Goal: Communication & Community: Answer question/provide support

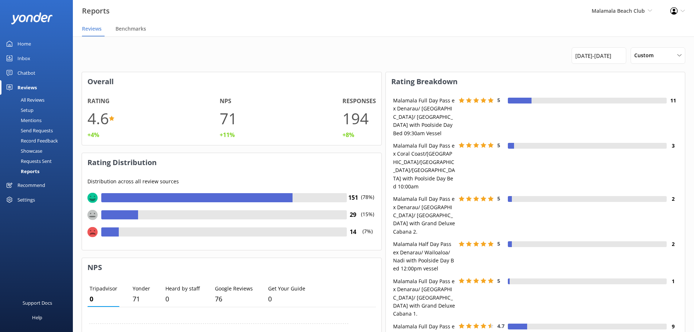
click at [30, 96] on div "All Reviews" at bounding box center [24, 100] width 40 height 10
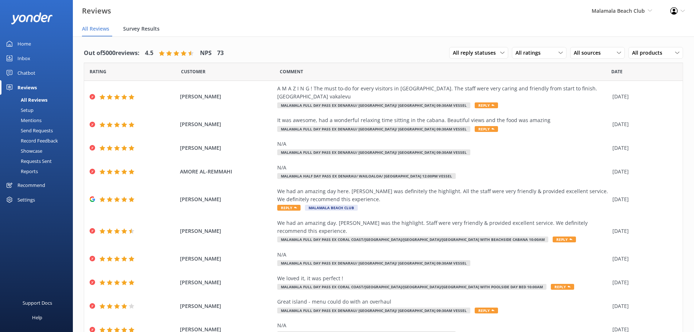
click at [131, 29] on span "Survey Results" at bounding box center [141, 28] width 36 height 7
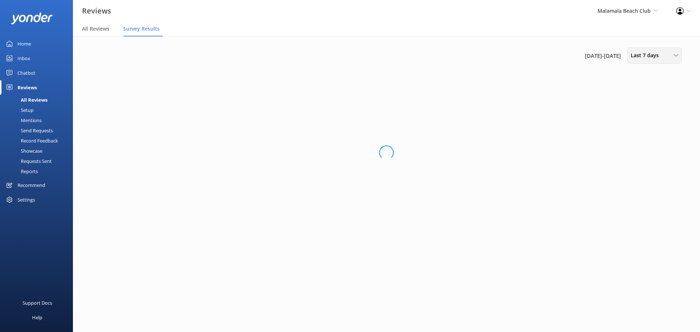
click at [638, 54] on span "Last 7 days" at bounding box center [646, 55] width 32 height 8
click at [635, 122] on link "Last 180 days" at bounding box center [659, 117] width 65 height 15
drag, startPoint x: 634, startPoint y: 56, endPoint x: 634, endPoint y: 77, distance: 20.4
click at [634, 56] on span "Last 180 days" at bounding box center [649, 55] width 38 height 8
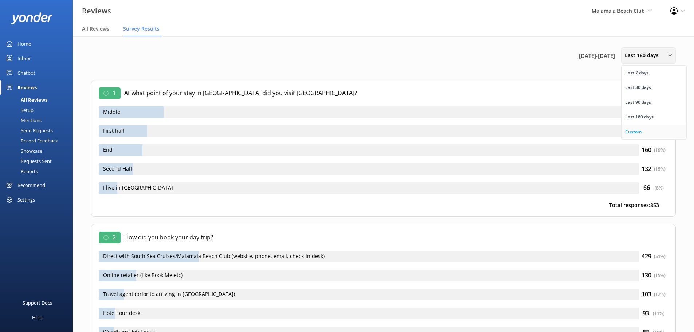
click at [641, 128] on div "Custom" at bounding box center [633, 131] width 16 height 7
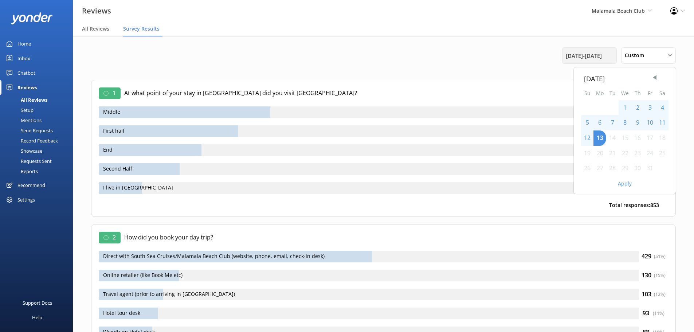
click at [601, 59] on span "16th Apr 25 - 13th Oct 25" at bounding box center [584, 55] width 36 height 9
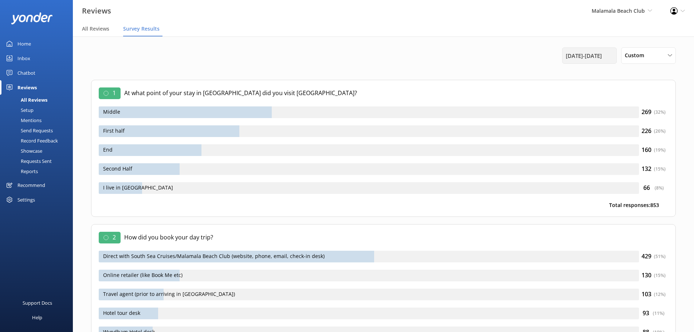
click at [607, 62] on div "16th Apr 25 - 13th Oct 25" at bounding box center [589, 55] width 55 height 16
click at [602, 59] on span "16th Apr 25 - 13th Oct 25" at bounding box center [584, 55] width 36 height 9
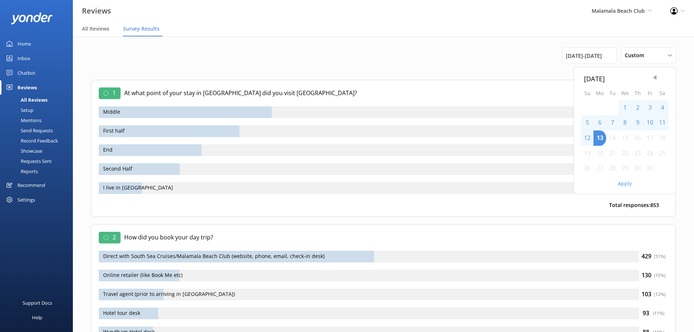
click at [655, 77] on span "Previous Month" at bounding box center [654, 77] width 7 height 7
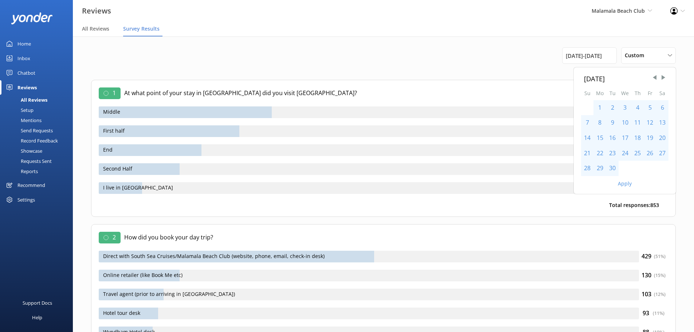
click at [601, 108] on div "1" at bounding box center [600, 107] width 13 height 15
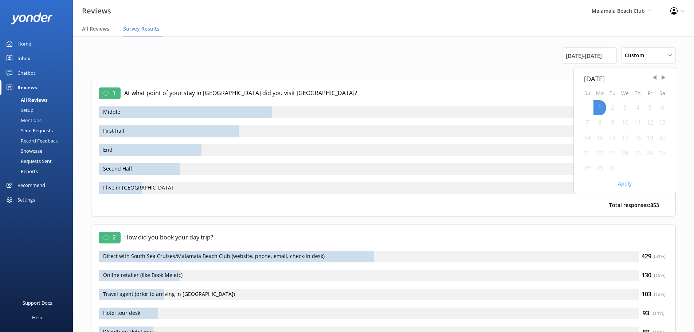
click at [613, 168] on div "30" at bounding box center [612, 168] width 12 height 15
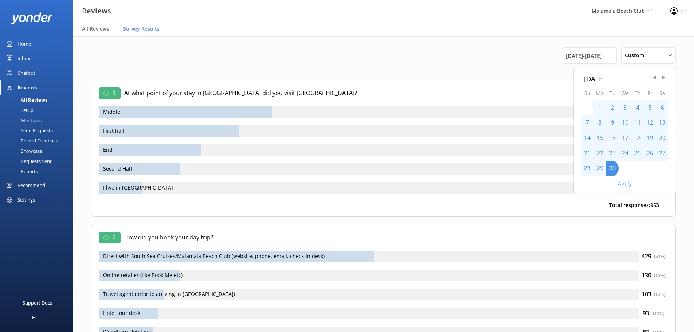
click at [598, 109] on div "1" at bounding box center [600, 107] width 13 height 15
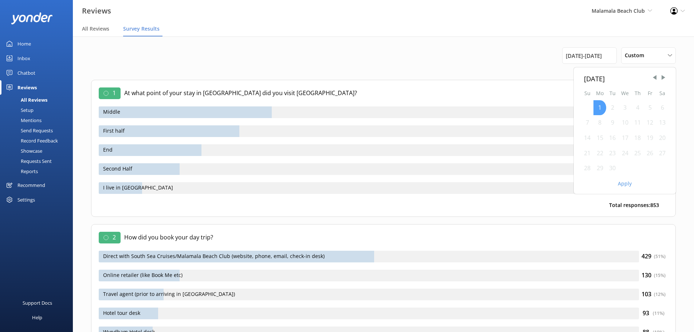
click at [602, 107] on div "1" at bounding box center [600, 107] width 13 height 15
click at [612, 168] on div "30" at bounding box center [612, 168] width 12 height 15
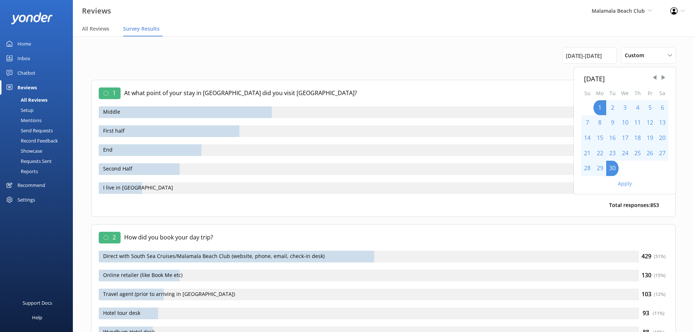
click at [622, 184] on button "Apply" at bounding box center [625, 183] width 14 height 5
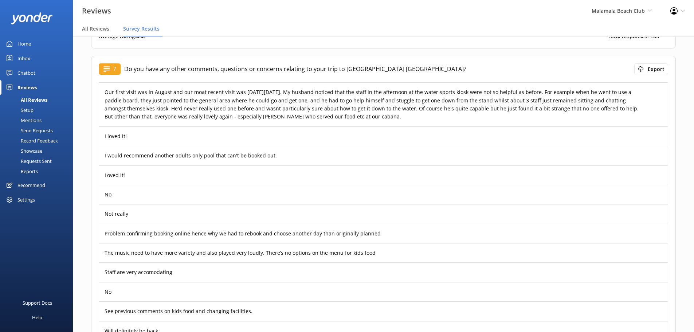
scroll to position [1854, 0]
click at [647, 101] on link "MORE ➜" at bounding box center [653, 104] width 18 height 7
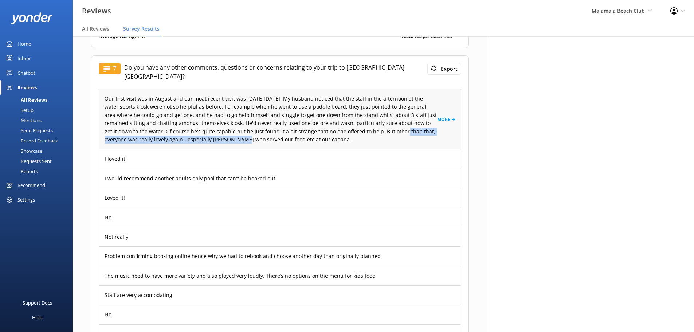
drag, startPoint x: 363, startPoint y: 124, endPoint x: 192, endPoint y: 133, distance: 170.8
click at [192, 133] on p "Our first visit was in August and our moat recent visit was on Sunday 21 Septem…" at bounding box center [271, 119] width 333 height 49
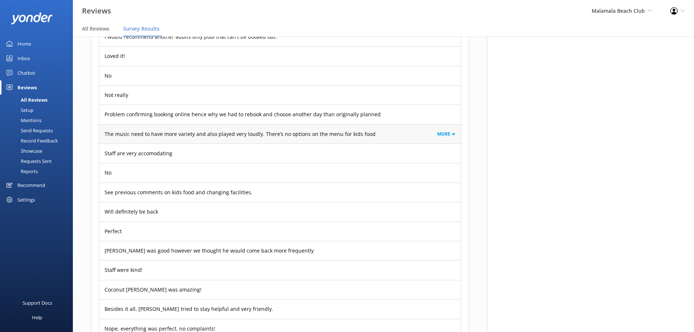
scroll to position [1996, 0]
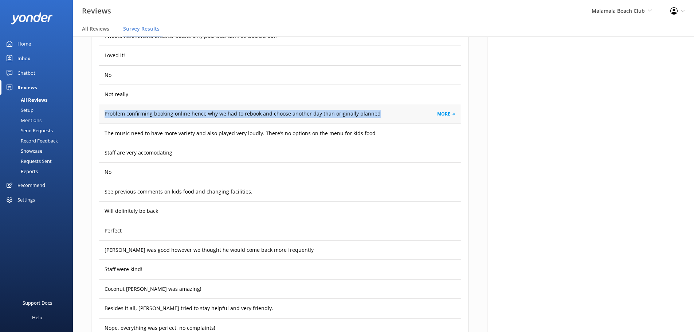
drag, startPoint x: 376, startPoint y: 107, endPoint x: 102, endPoint y: 106, distance: 274.0
click at [102, 106] on div "Problem confirming booking online hence why we had to rebook and choose another…" at bounding box center [280, 113] width 362 height 19
copy p "Problem confirming booking online hence why we had to rebook and choose another…"
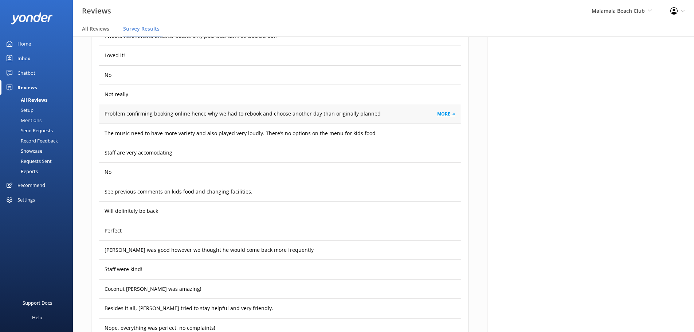
click at [443, 110] on link "MORE ➜" at bounding box center [446, 113] width 18 height 7
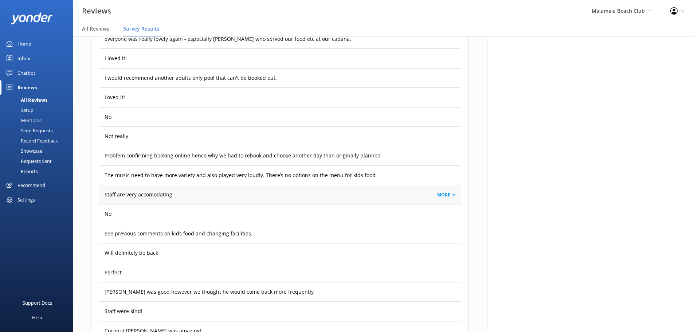
scroll to position [1968, 0]
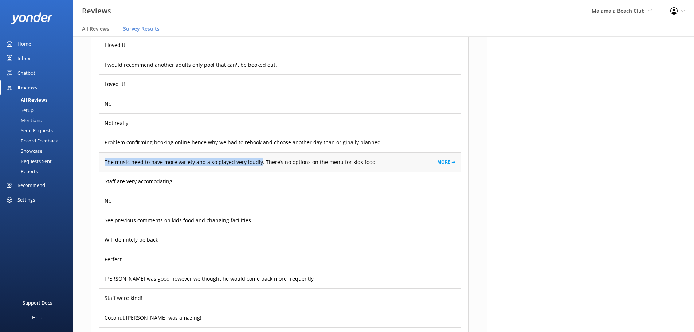
drag, startPoint x: 103, startPoint y: 156, endPoint x: 259, endPoint y: 154, distance: 156.0
click at [259, 154] on div "The music need to have more variety and also played very loudly. There’s no opt…" at bounding box center [280, 161] width 362 height 19
copy p "The music need to have more variety and also played very loudly."
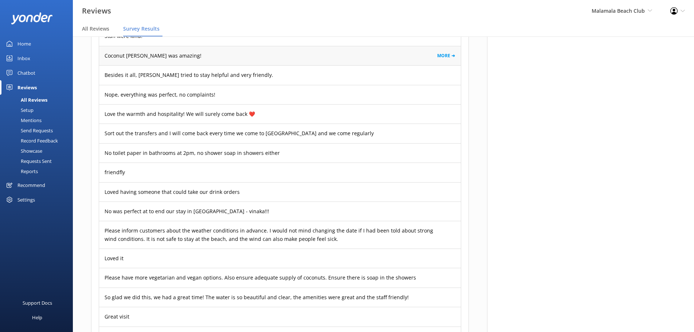
scroll to position [2230, 0]
click at [333, 125] on div "Sort out the transfers and I will come back every time we come to Fiji and we c…" at bounding box center [280, 132] width 362 height 19
click at [444, 129] on link "MORE ➜" at bounding box center [446, 132] width 18 height 7
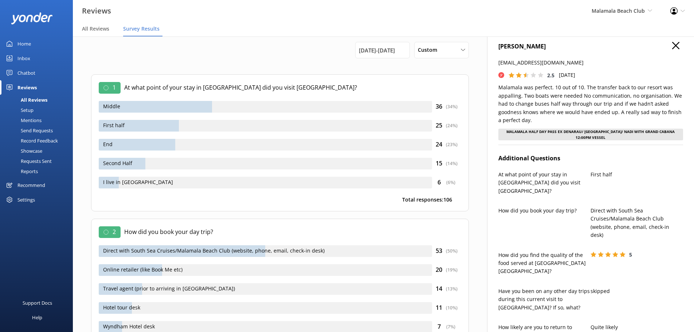
scroll to position [0, 0]
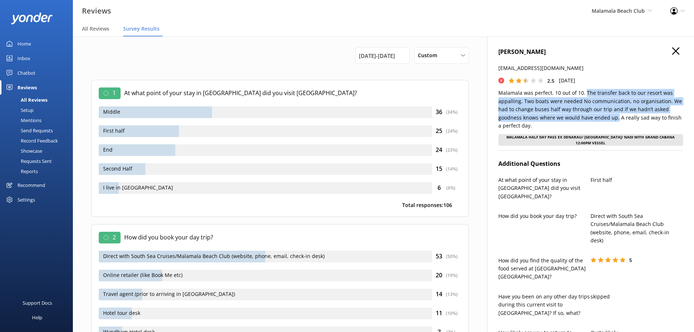
drag, startPoint x: 584, startPoint y: 93, endPoint x: 616, endPoint y: 119, distance: 41.3
click at [616, 119] on p "Malamala was perfect. 10 out of 10. The transfer back to our resort was appalli…" at bounding box center [590, 109] width 185 height 41
copy p "The transfer back to our resort was appalling. Two boats were needed No communi…"
click at [676, 52] on icon at bounding box center [675, 50] width 7 height 7
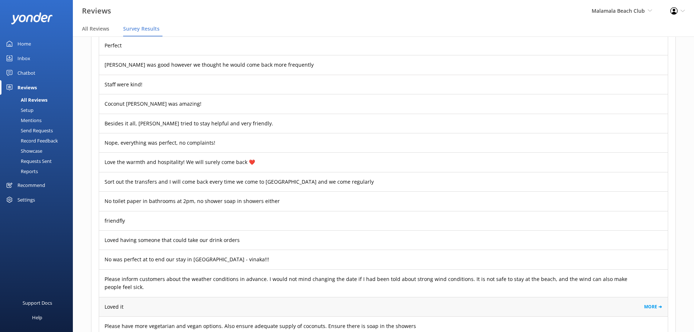
scroll to position [2158, 0]
click at [181, 123] on p "Besides it all, Kini tried to stay helpful and very friendly." at bounding box center [189, 124] width 169 height 8
click at [649, 122] on link "MORE ➜" at bounding box center [653, 123] width 18 height 7
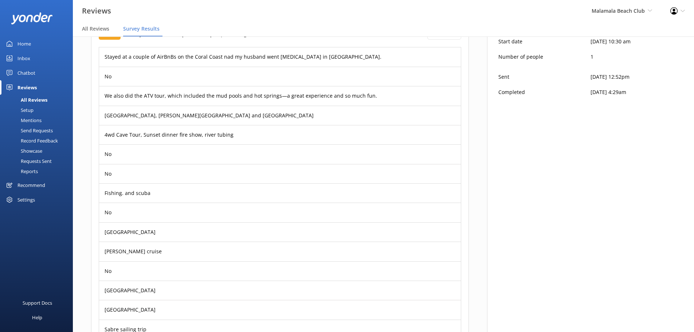
scroll to position [0, 0]
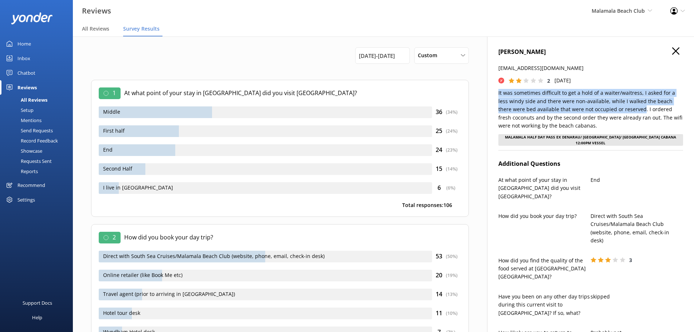
drag, startPoint x: 615, startPoint y: 111, endPoint x: 491, endPoint y: 94, distance: 125.2
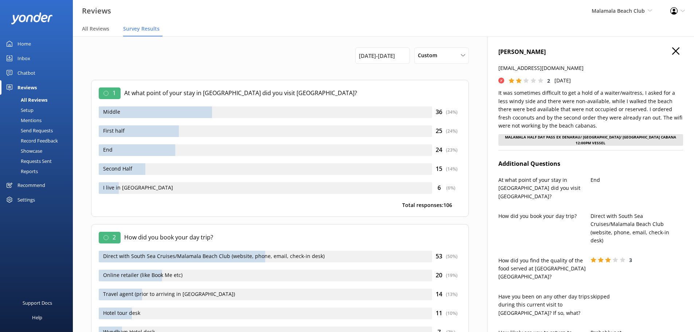
click at [617, 106] on p "It was sometimes difficult to get a hold of a waiter/waitress, I asked for a le…" at bounding box center [590, 109] width 185 height 41
drag, startPoint x: 618, startPoint y: 109, endPoint x: 621, endPoint y: 119, distance: 10.8
click at [621, 119] on p "It was sometimes difficult to get a hold of a waiter/waitress, I asked for a le…" at bounding box center [590, 109] width 185 height 41
copy p "I ordered fresh coconuts and by the second order they were already ran out."
click at [678, 54] on icon at bounding box center [675, 50] width 7 height 7
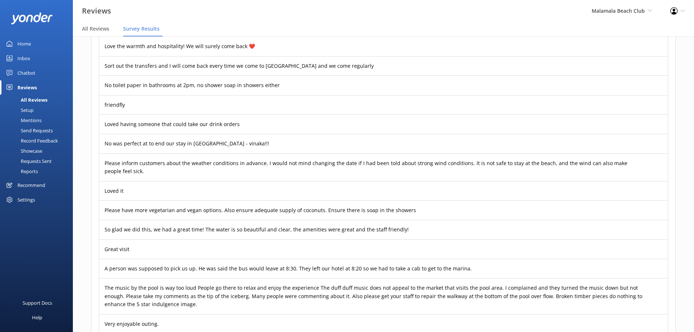
scroll to position [2274, 0]
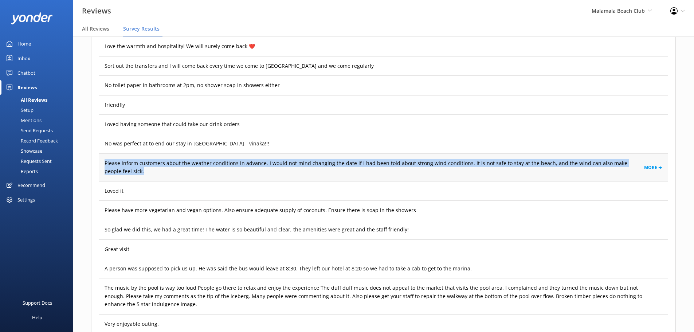
drag, startPoint x: 116, startPoint y: 170, endPoint x: 105, endPoint y: 165, distance: 11.7
click at [105, 165] on p "Please inform customers about the weather conditions in advance. I would not mi…" at bounding box center [375, 167] width 540 height 16
copy p "Please inform customers about the weather conditions in advance. I would not mi…"
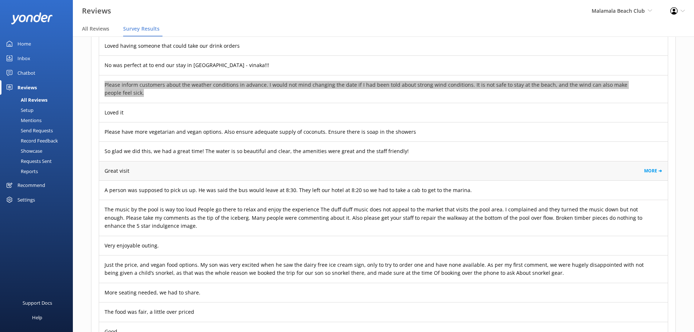
scroll to position [2353, 0]
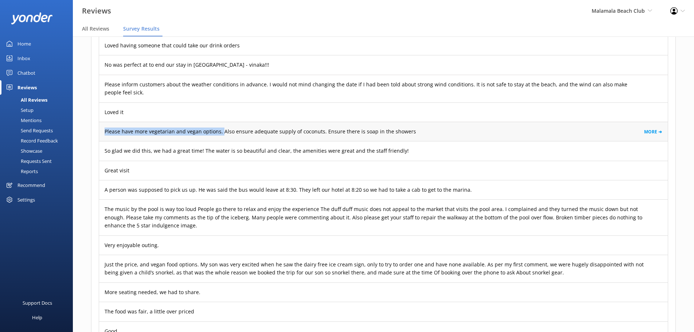
drag, startPoint x: 106, startPoint y: 130, endPoint x: 220, endPoint y: 134, distance: 114.8
click at [220, 134] on p "Please have more vegetarian and vegan options. Also ensure adequate supply of c…" at bounding box center [261, 132] width 312 height 8
copy p "Please have more vegetarian and vegan options."
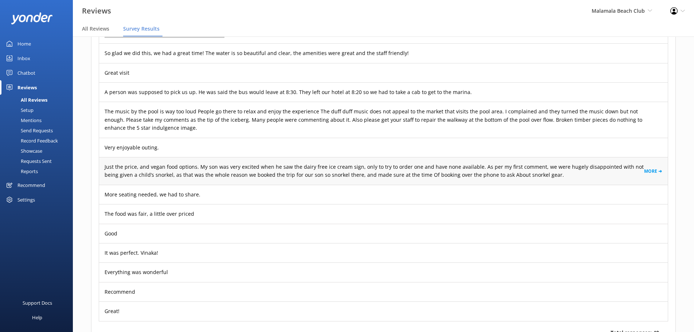
scroll to position [2450, 0]
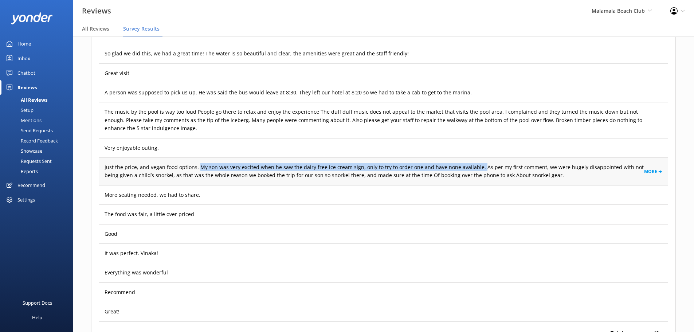
drag, startPoint x: 474, startPoint y: 167, endPoint x: 197, endPoint y: 169, distance: 277.3
click at [197, 169] on p "Just the price, and vegan food options. My son was very excited when he saw the…" at bounding box center [375, 171] width 540 height 16
copy p "My son was very excited when he saw the dairy free ice cream sign, only to try …"
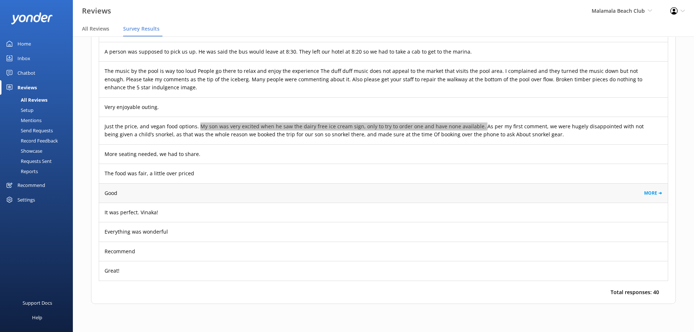
scroll to position [2492, 0]
click at [94, 32] on span "All Reviews" at bounding box center [95, 28] width 27 height 7
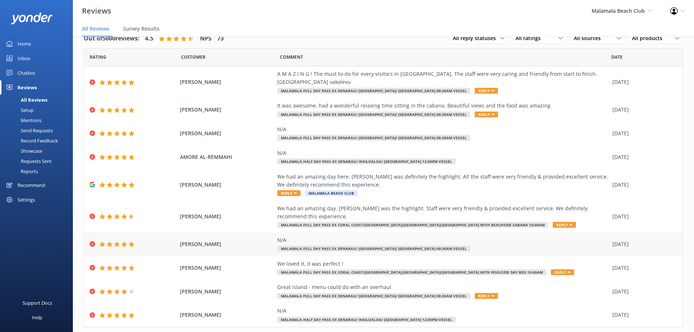
scroll to position [26, 0]
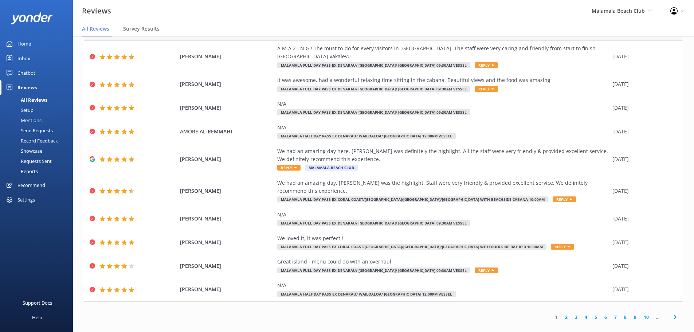
click at [673, 313] on icon at bounding box center [675, 317] width 9 height 9
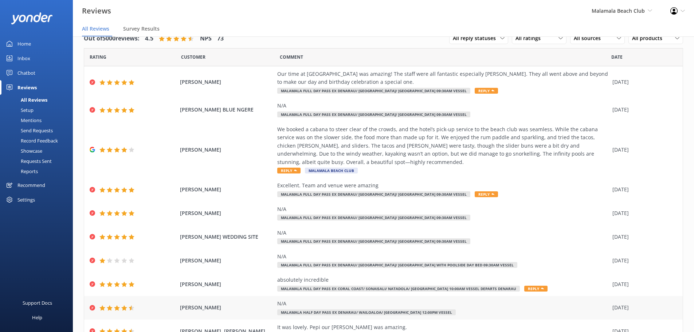
scroll to position [50, 0]
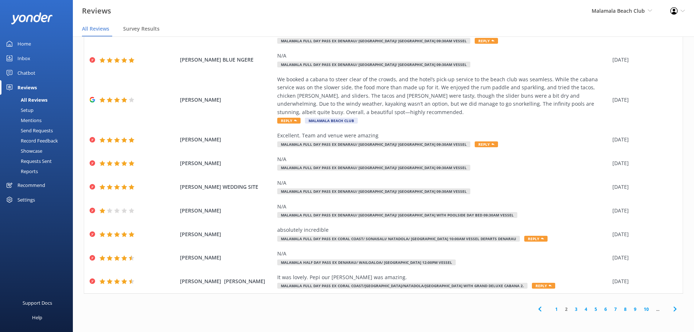
click at [581, 309] on link "4" at bounding box center [586, 309] width 10 height 7
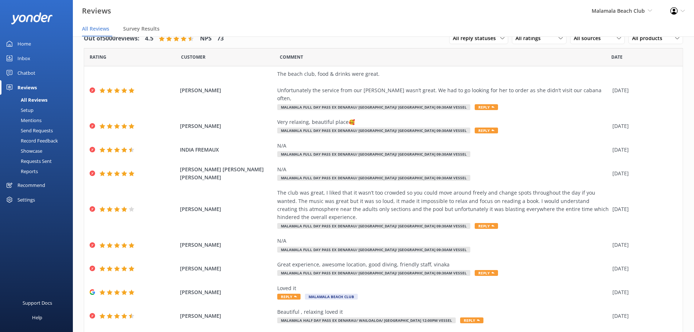
scroll to position [50, 0]
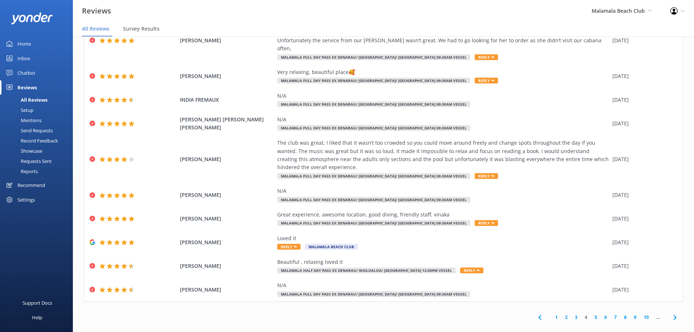
click at [593, 314] on link "5" at bounding box center [596, 317] width 10 height 7
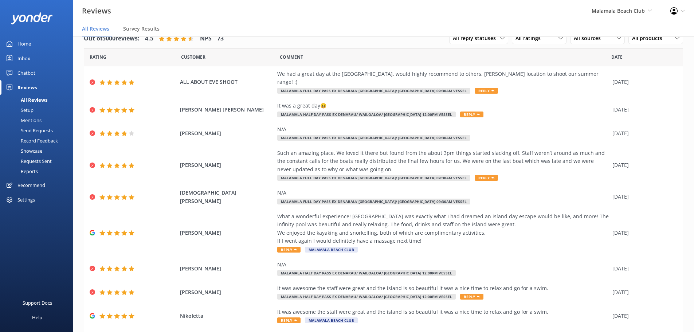
scroll to position [50, 0]
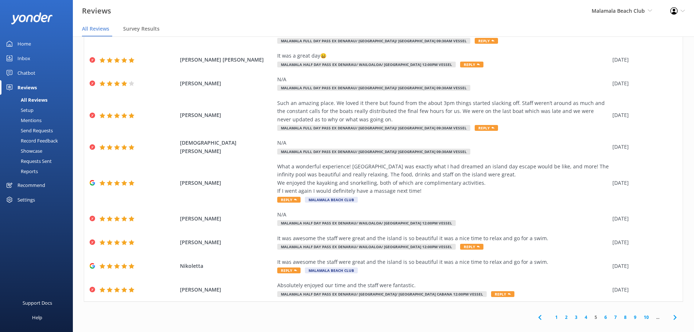
click at [601, 314] on link "6" at bounding box center [606, 317] width 10 height 7
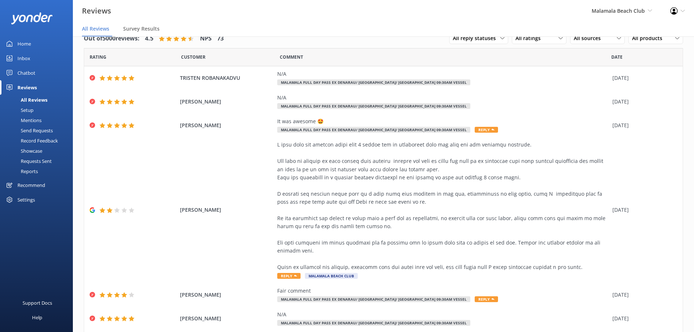
scroll to position [164, 0]
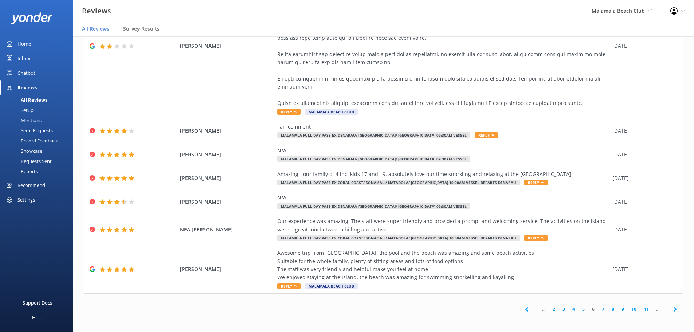
click at [618, 308] on link "9" at bounding box center [623, 309] width 10 height 7
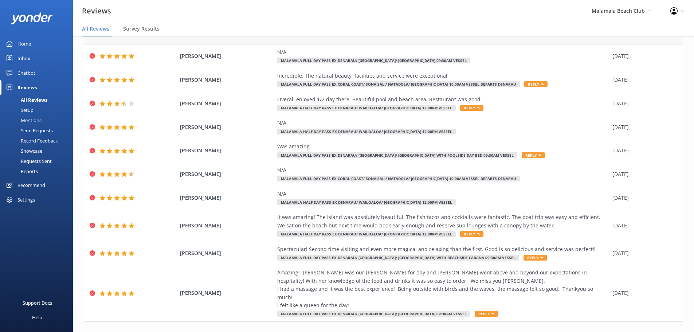
scroll to position [42, 0]
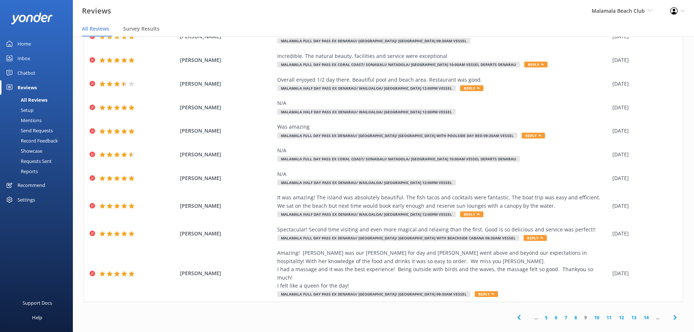
click at [671, 313] on icon at bounding box center [675, 317] width 9 height 9
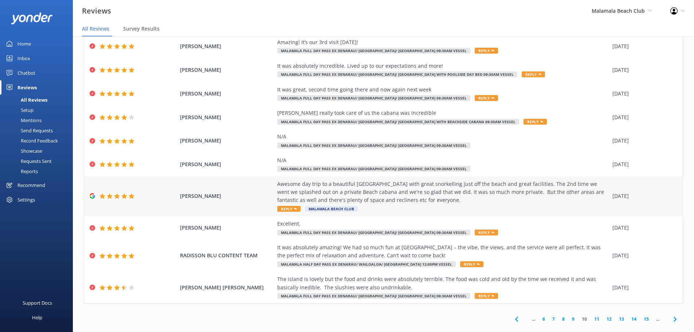
scroll to position [42, 0]
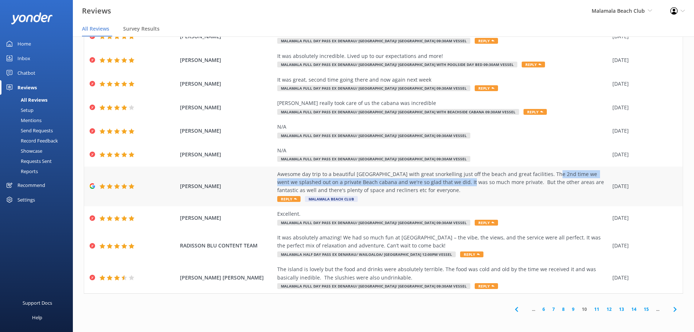
drag, startPoint x: 539, startPoint y: 172, endPoint x: 441, endPoint y: 180, distance: 97.6
click at [441, 180] on div "Awesome day trip to a beautiful [GEOGRAPHIC_DATA] with great snorkelling just o…" at bounding box center [443, 182] width 332 height 24
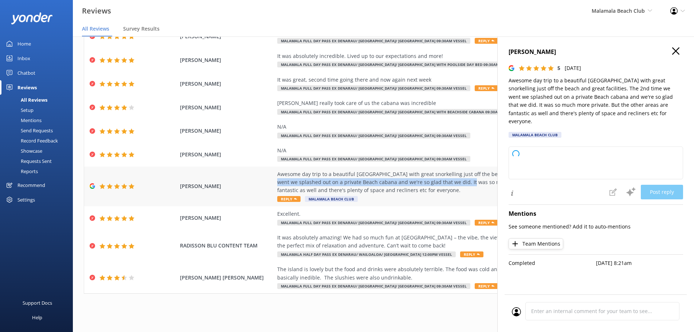
copy div "The 2nd time we went we splashed out on a private Beach cabana and we're so gla…"
type textarea "Thank you so much for your wonderful review! We're thrilled to hear you enjoyed…"
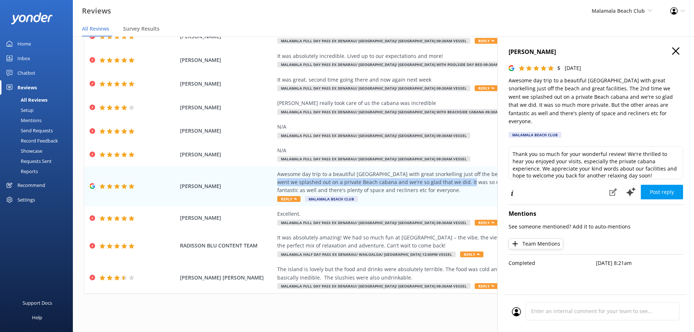
click at [675, 53] on icon "button" at bounding box center [675, 50] width 7 height 7
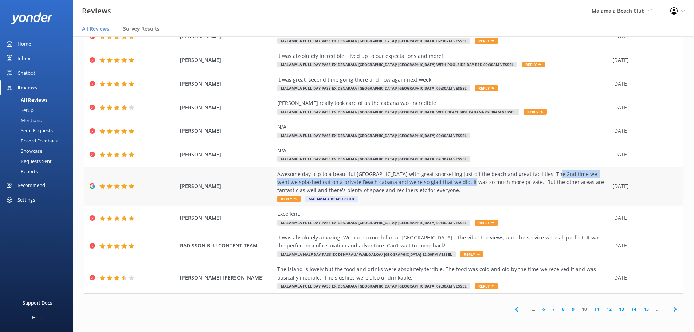
drag, startPoint x: 513, startPoint y: 182, endPoint x: 505, endPoint y: 189, distance: 10.9
click at [505, 189] on div "Awesome day trip to a beautiful [GEOGRAPHIC_DATA] with great snorkelling just o…" at bounding box center [443, 182] width 332 height 24
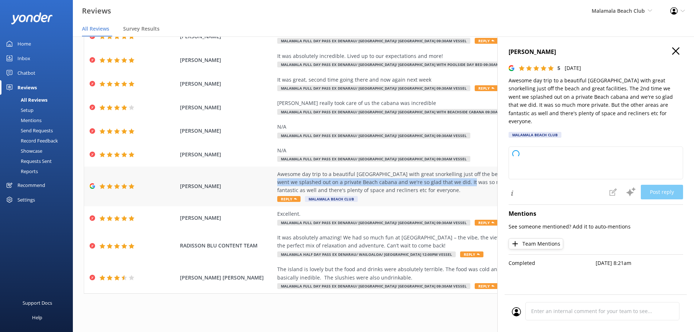
copy div "But the other areas are fantastic as well and there's plenty of space and recli…"
type textarea "Thank you so much for your wonderful review! We're thrilled to hear you enjoyed…"
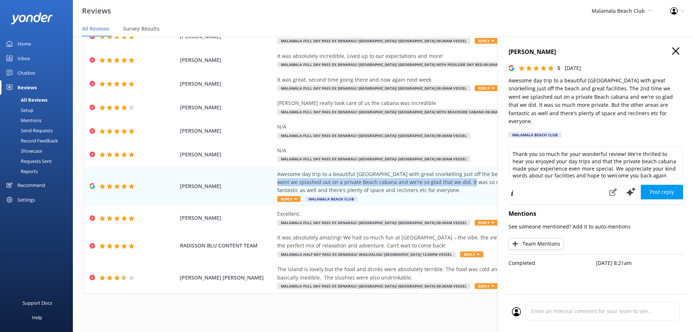
click at [675, 51] on icon "button" at bounding box center [675, 50] width 7 height 7
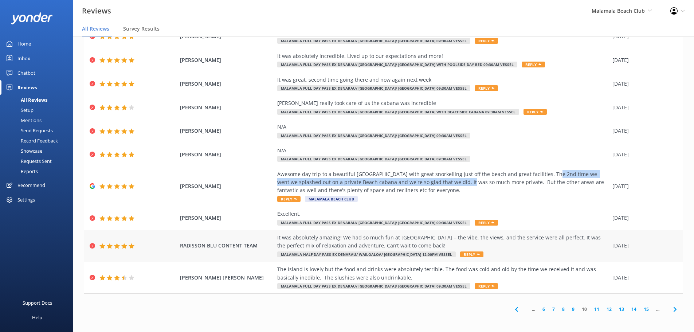
drag, startPoint x: 431, startPoint y: 245, endPoint x: 273, endPoint y: 240, distance: 158.2
click at [273, 240] on div "RADISSON BLU CONTENT TEAM It was absolutely amazing! We had so much fun at Mala…" at bounding box center [383, 246] width 599 height 32
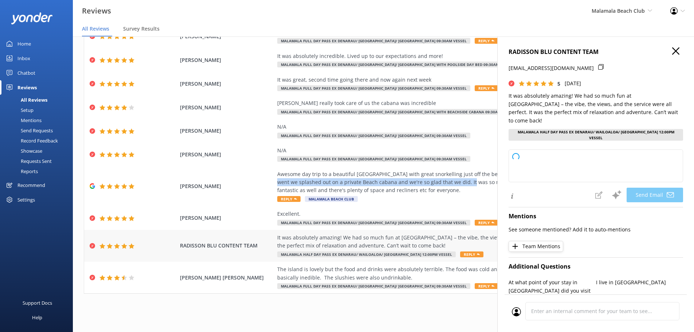
copy div "It was absolutely amazing! We had so much fun at [GEOGRAPHIC_DATA] – the vibe, …"
type textarea "Thank you so much, RADISSON! We’re thrilled to hear you had such a fantastic ti…"
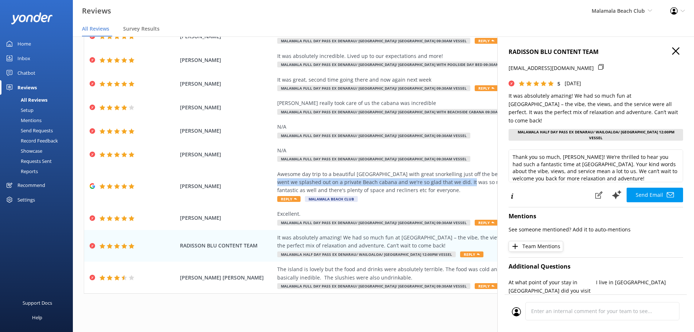
click at [672, 54] on icon "button" at bounding box center [675, 50] width 7 height 7
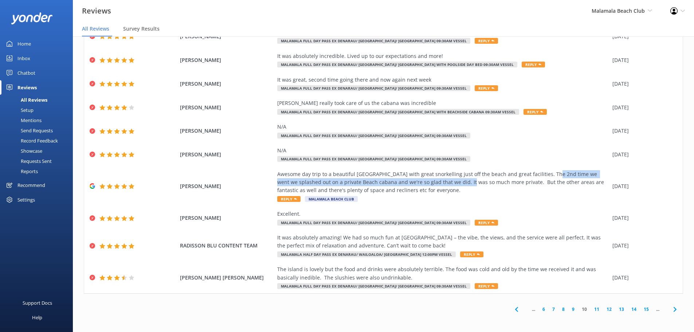
click at [671, 309] on icon at bounding box center [675, 309] width 9 height 9
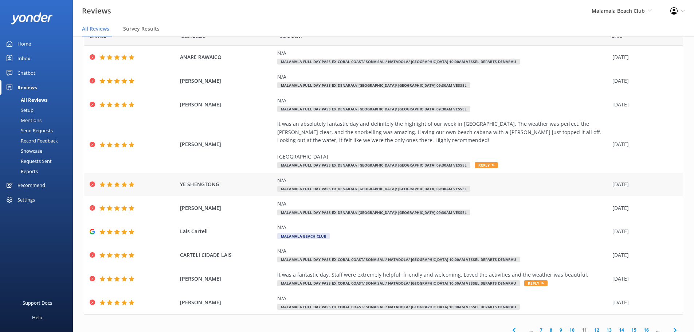
scroll to position [22, 0]
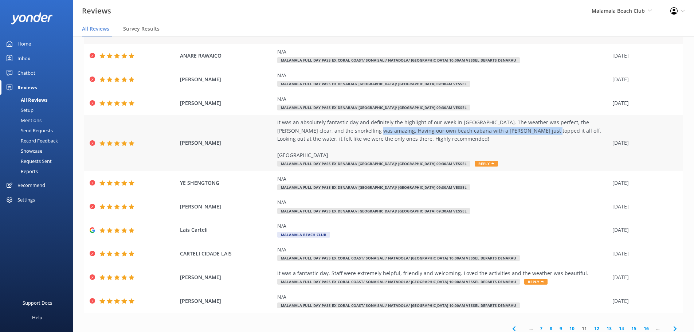
drag, startPoint x: 487, startPoint y: 130, endPoint x: 333, endPoint y: 129, distance: 153.8
click at [333, 129] on div "It was an absolutely fantastic day and definitely the highlight of our week in …" at bounding box center [443, 138] width 332 height 41
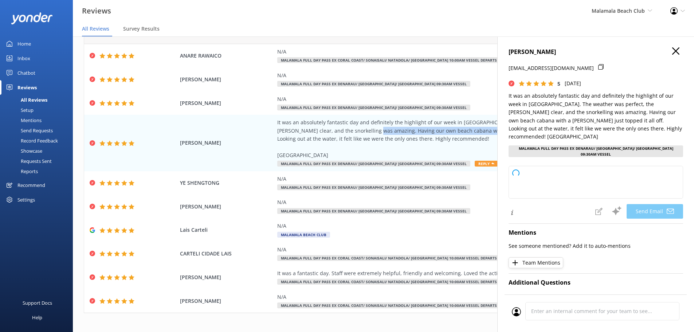
type textarea "Bula Jamie, Thank you so much for your wonderful review! We're thrilled to hear…"
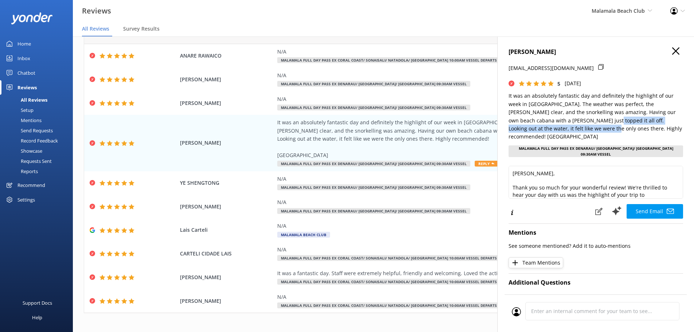
drag, startPoint x: 557, startPoint y: 121, endPoint x: 548, endPoint y: 127, distance: 10.8
click at [548, 127] on p "It was an absolutely fantastic day and definitely the highlight of our week in …" at bounding box center [596, 116] width 175 height 49
click at [672, 51] on use "button" at bounding box center [675, 50] width 7 height 7
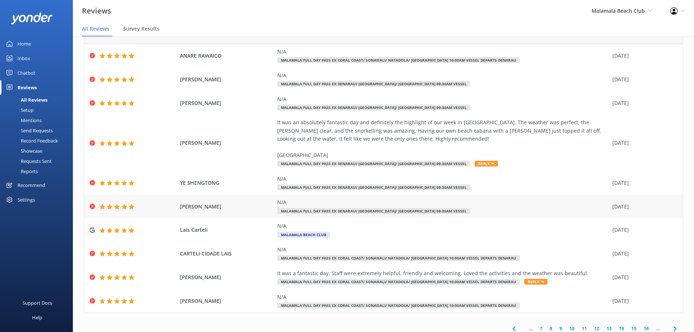
scroll to position [42, 0]
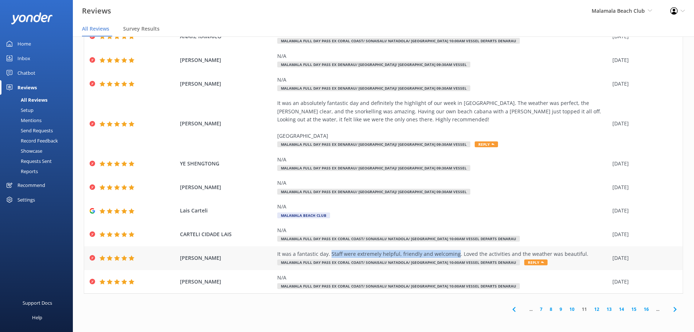
drag, startPoint x: 451, startPoint y: 253, endPoint x: 326, endPoint y: 255, distance: 125.4
click at [326, 255] on div "It was a fantastic day. Staff were extremely helpful, friendly and welcoming. L…" at bounding box center [443, 254] width 332 height 8
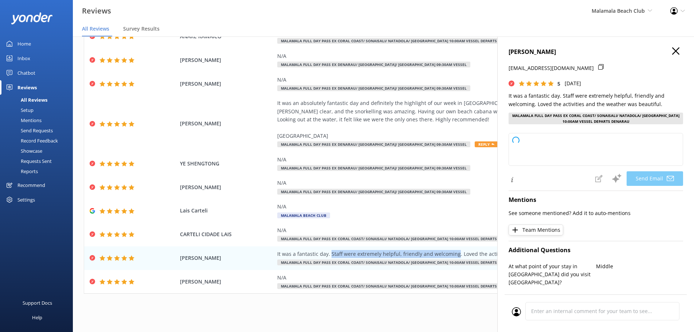
type textarea "Thank you so much for your wonderful review, OCONNOR! We're delighted to hear y…"
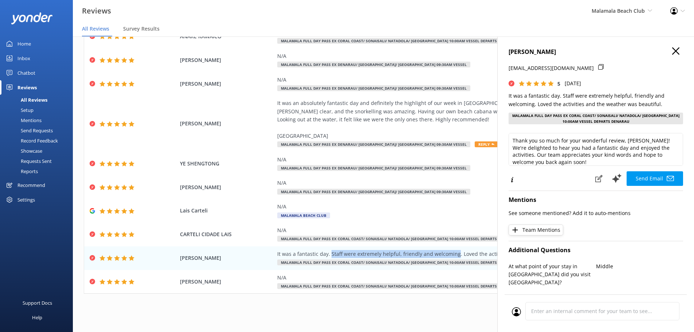
click at [672, 54] on icon "button" at bounding box center [675, 50] width 7 height 7
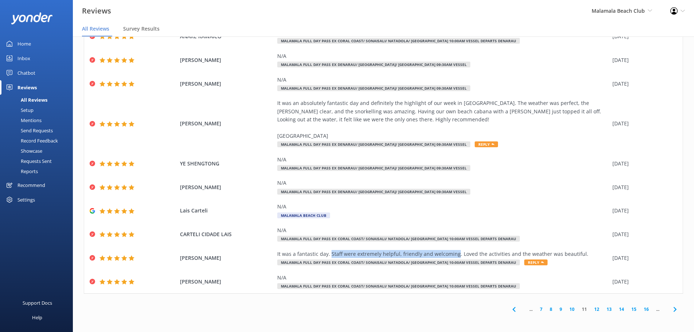
click at [671, 310] on icon at bounding box center [675, 309] width 9 height 9
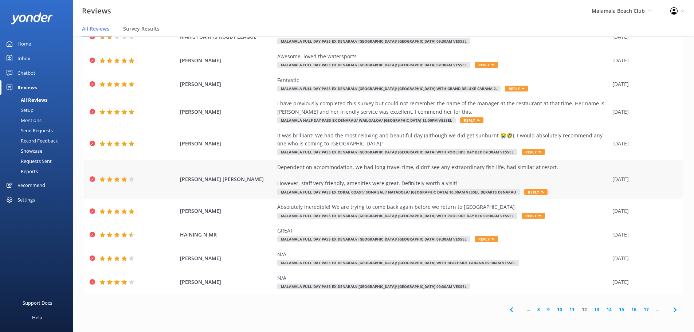
scroll to position [42, 0]
drag, startPoint x: 452, startPoint y: 182, endPoint x: 298, endPoint y: 181, distance: 153.4
click at [298, 181] on div "Dependent on accommodation, we had long travel time, didn’t see any extraordina…" at bounding box center [443, 175] width 332 height 24
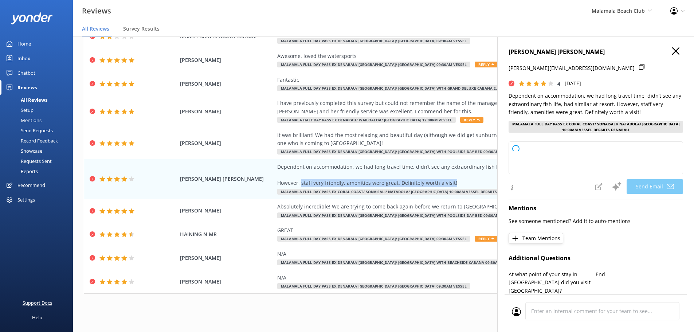
type textarea "Thank you for your feedback, Morris! We’re glad to hear you enjoyed our friendl…"
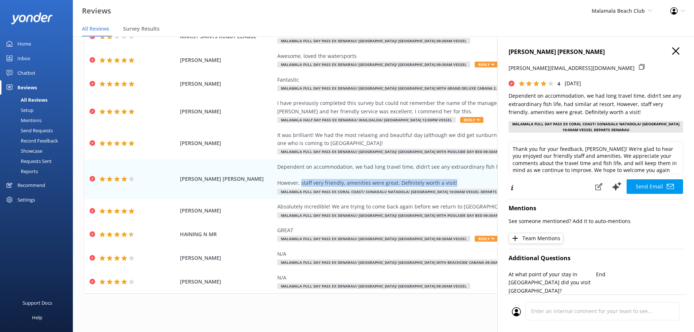
click at [672, 49] on icon "button" at bounding box center [675, 50] width 7 height 7
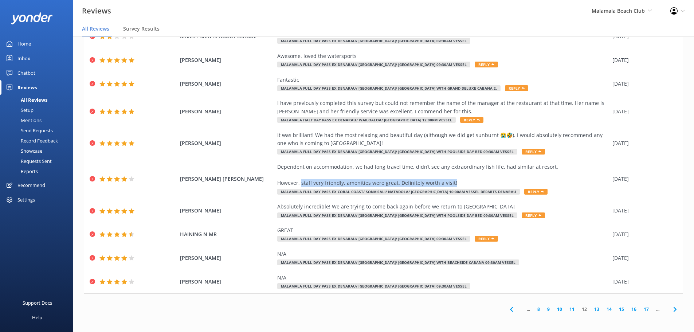
click at [673, 310] on use at bounding box center [674, 309] width 3 height 5
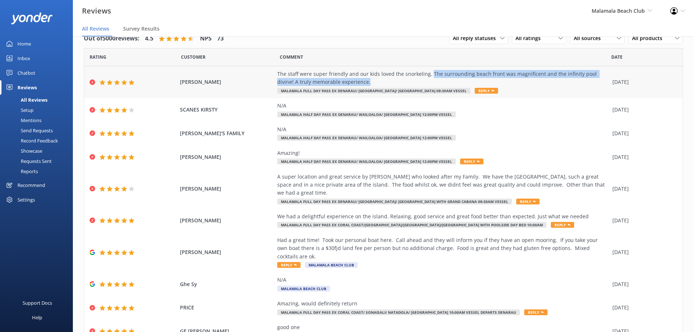
drag, startPoint x: 425, startPoint y: 74, endPoint x: 418, endPoint y: 81, distance: 9.5
click at [418, 81] on div "The staff were super friendly and our kids loved the snorkeling. The surroundin…" at bounding box center [443, 78] width 332 height 16
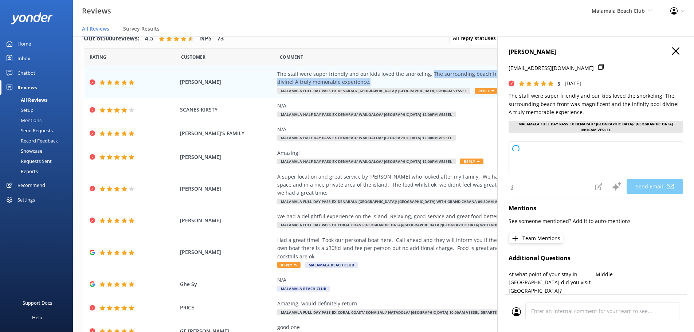
type textarea "Thank you so much for your wonderful review, Tom! We're delighted to hear that …"
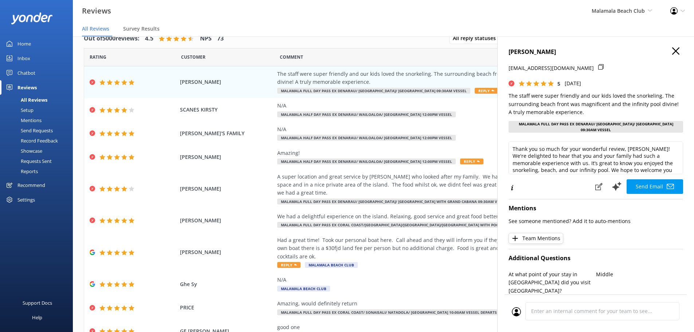
click at [666, 48] on h4 "TOM PERRY" at bounding box center [596, 51] width 175 height 9
click at [672, 51] on use "button" at bounding box center [675, 50] width 7 height 7
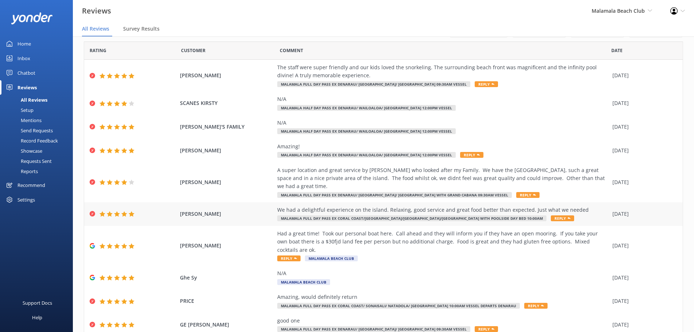
scroll to position [8, 0]
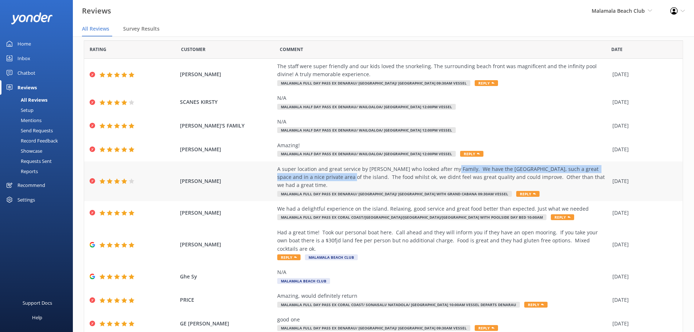
drag, startPoint x: 443, startPoint y: 168, endPoint x: 318, endPoint y: 177, distance: 125.3
click at [318, 177] on div "A super location and great service by Gus who looked after my Family. We have t…" at bounding box center [443, 177] width 332 height 24
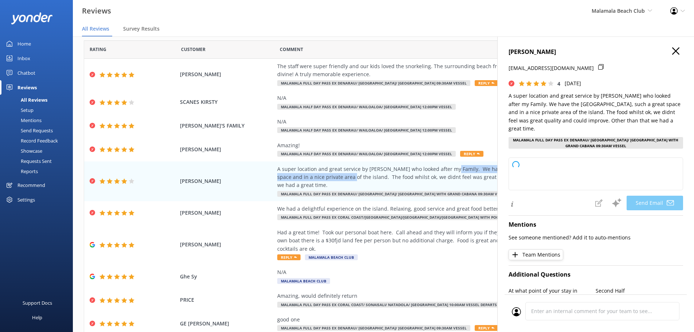
type textarea "Thank you so much for your feedback, Carl! We're delighted to hear you enjoyed …"
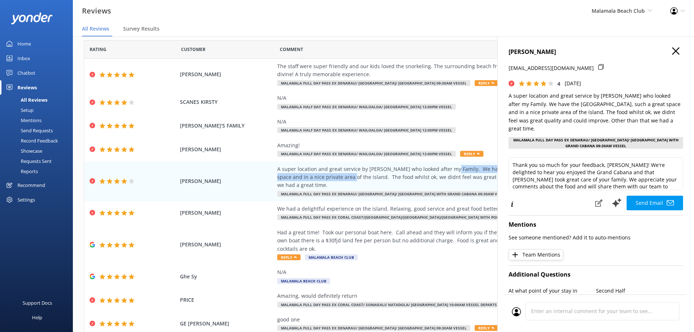
click at [672, 51] on use "button" at bounding box center [675, 50] width 7 height 7
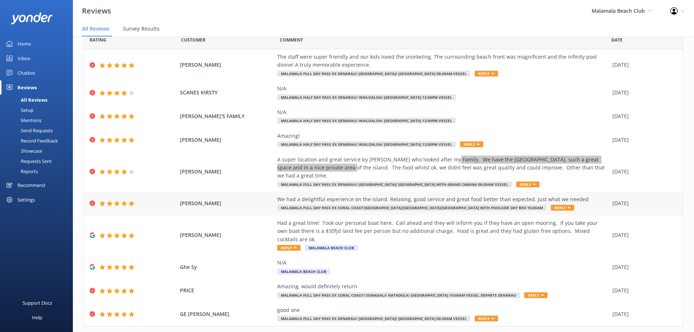
scroll to position [20, 0]
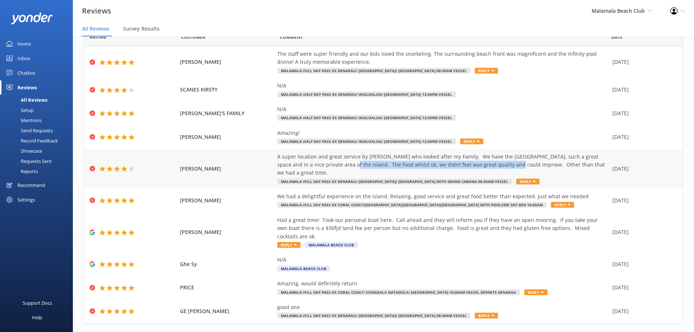
drag, startPoint x: 320, startPoint y: 165, endPoint x: 485, endPoint y: 165, distance: 165.8
click at [485, 165] on div "A super location and great service by Gus who looked after my Family. We have t…" at bounding box center [443, 165] width 332 height 24
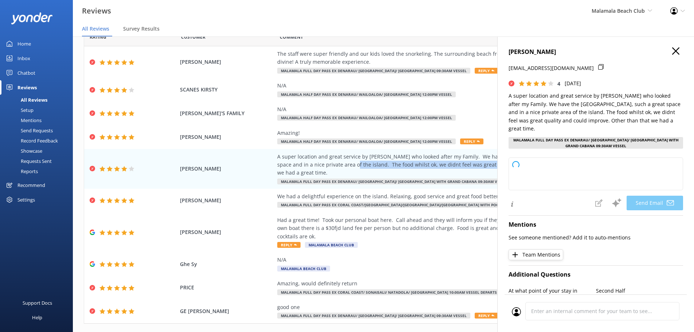
type textarea "Thank you so much for your feedback, Carl! We're delighted to hear you and your…"
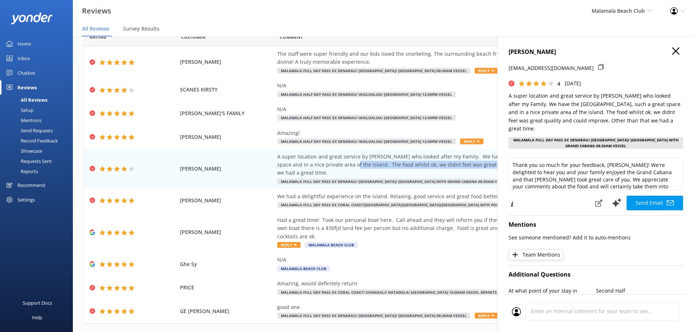
click at [672, 52] on use "button" at bounding box center [675, 50] width 7 height 7
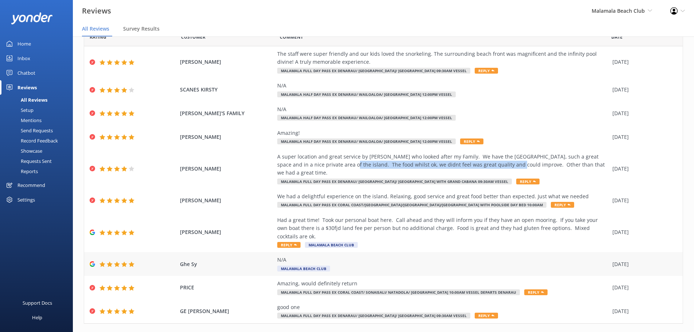
scroll to position [34, 0]
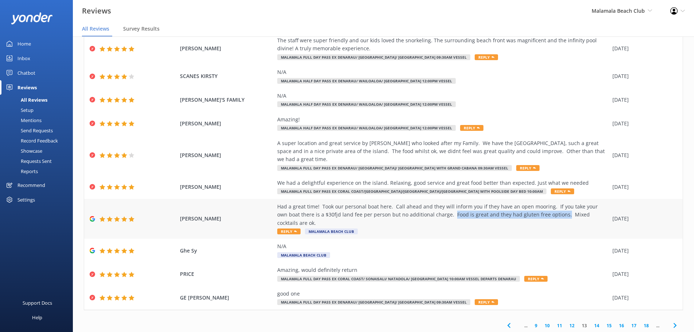
drag, startPoint x: 435, startPoint y: 207, endPoint x: 546, endPoint y: 206, distance: 110.4
click at [546, 206] on div "Had a great time! Took our personal boat here. Call ahead and they will inform …" at bounding box center [443, 215] width 332 height 24
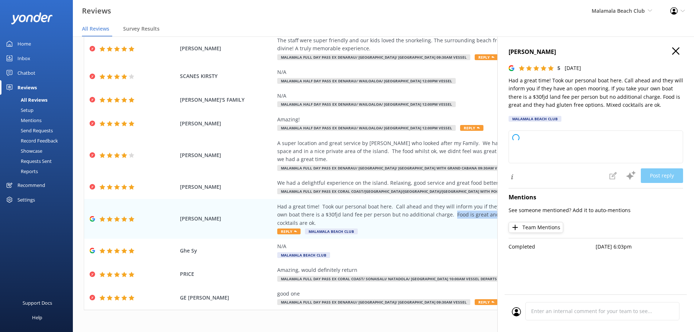
type textarea "Thank you so much for your wonderful review! We're delighted you enjoyed your v…"
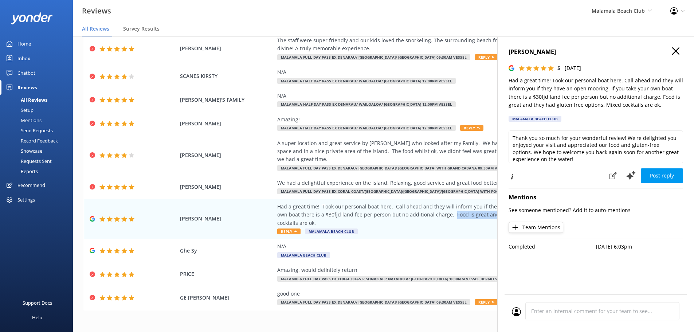
click at [674, 54] on icon "button" at bounding box center [675, 50] width 7 height 7
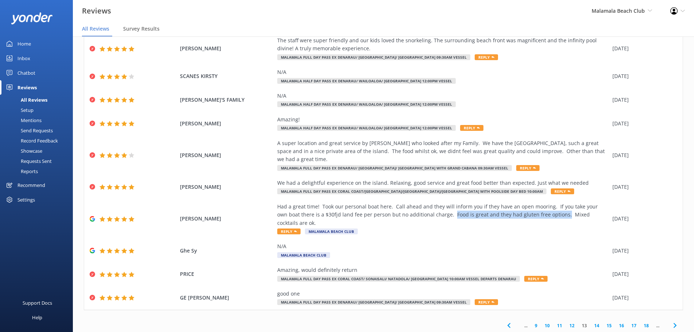
click at [676, 317] on span at bounding box center [675, 325] width 16 height 16
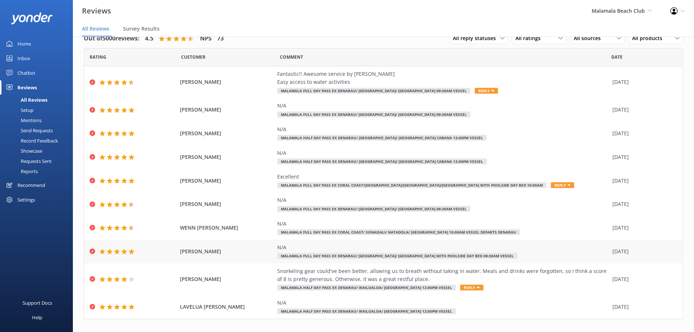
scroll to position [26, 0]
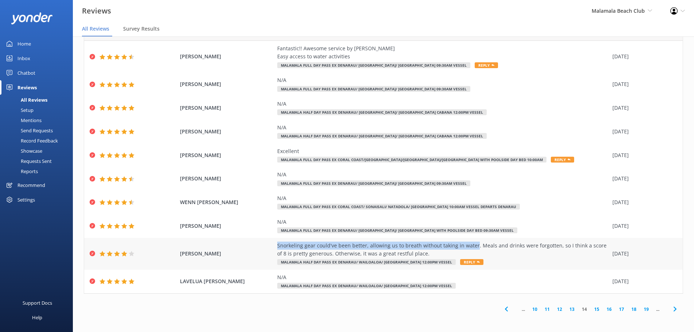
drag, startPoint x: 273, startPoint y: 245, endPoint x: 470, endPoint y: 249, distance: 197.5
click at [470, 249] on div "SEALEY RAYMOND Snorkeling gear could've been better, allowing us to breath with…" at bounding box center [383, 254] width 599 height 32
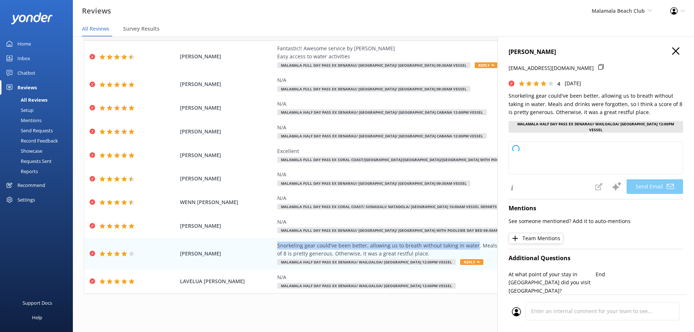
type textarea "Thank you for your feedback, Sealey! We appreciate your honest comments and are…"
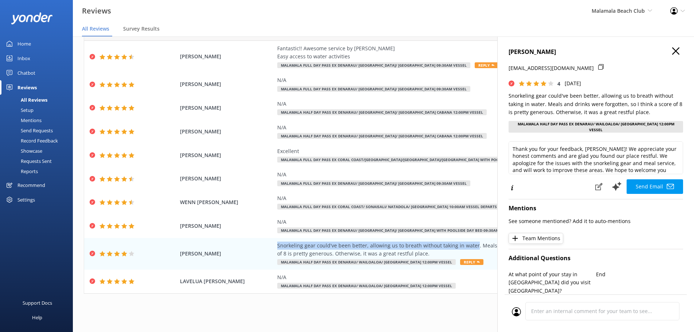
click at [672, 51] on use "button" at bounding box center [675, 50] width 7 height 7
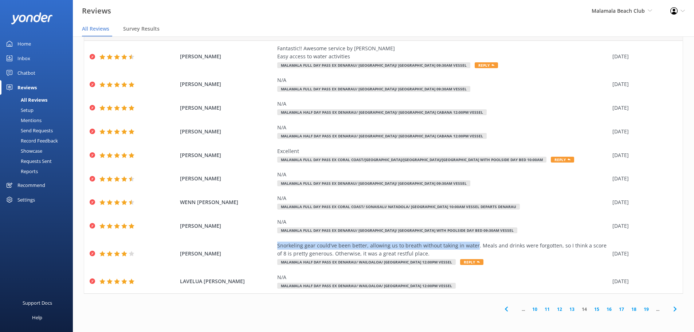
click at [671, 309] on icon at bounding box center [675, 309] width 9 height 9
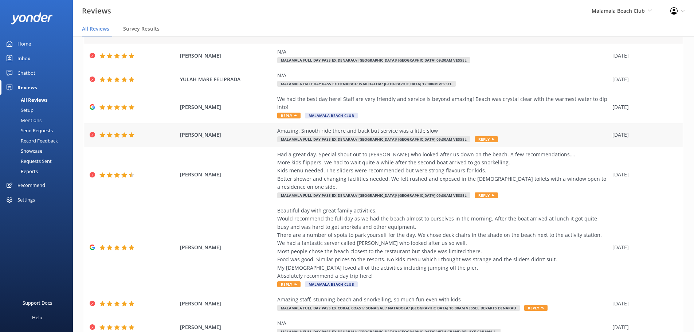
scroll to position [23, 0]
click at [283, 98] on div "We had the best day here! Staff are very friendly and service is beyond amazing…" at bounding box center [443, 103] width 332 height 16
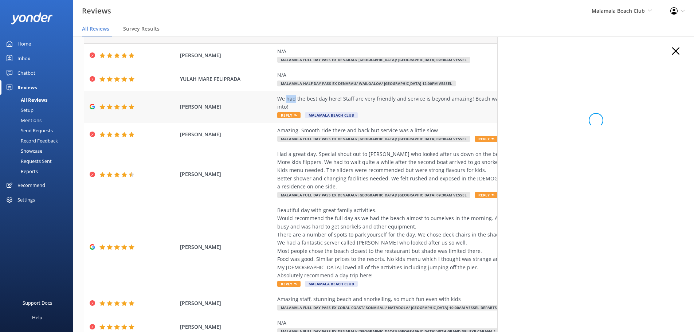
click at [283, 98] on div "We had the best day here! Staff are very friendly and service is beyond amazing…" at bounding box center [443, 103] width 332 height 16
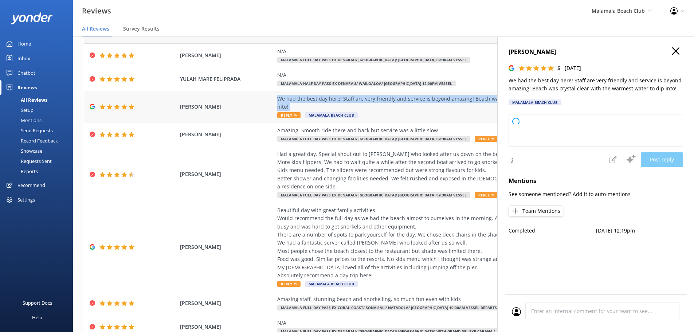
click at [283, 98] on div "We had the best day here! Staff are very friendly and service is beyond amazing…" at bounding box center [443, 103] width 332 height 16
type textarea "Thank you so much for your wonderful review! We're thrilled you had such a fant…"
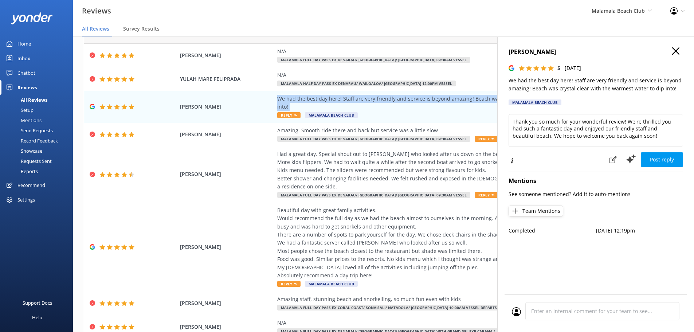
click at [675, 50] on use "button" at bounding box center [675, 50] width 7 height 7
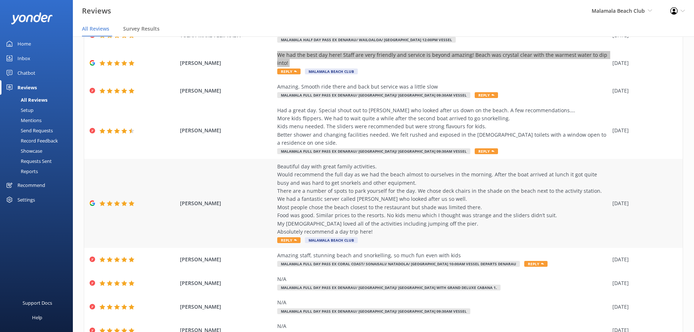
scroll to position [67, 0]
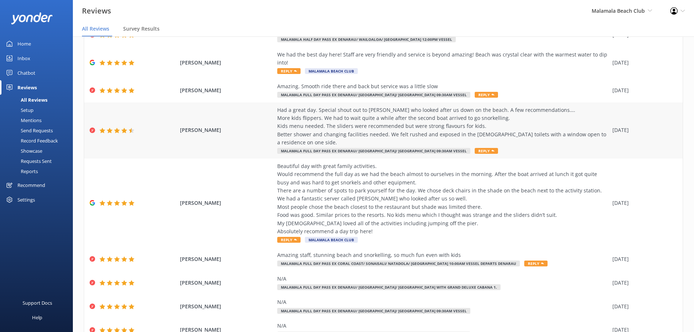
click at [277, 113] on div "Had a great day. Special shout out to [PERSON_NAME] who looked after us down on…" at bounding box center [443, 126] width 332 height 41
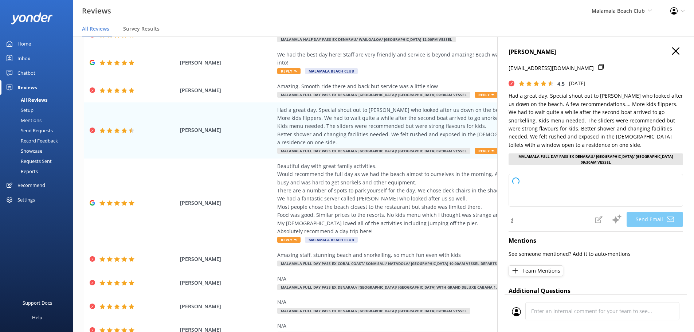
click at [672, 52] on icon "button" at bounding box center [675, 50] width 7 height 7
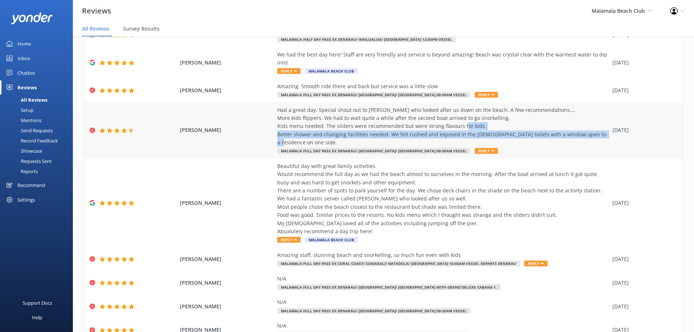
drag, startPoint x: 275, startPoint y: 126, endPoint x: 285, endPoint y: 133, distance: 11.7
click at [285, 133] on div "Had a great day. Special shout out to [PERSON_NAME] who looked after us down on…" at bounding box center [443, 126] width 332 height 41
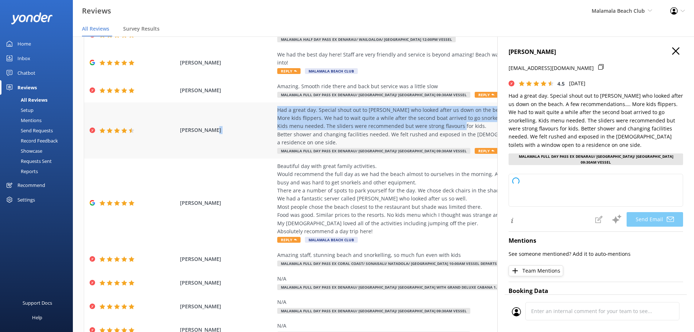
drag, startPoint x: 271, startPoint y: 118, endPoint x: 478, endPoint y: 117, distance: 206.2
click at [478, 117] on div "MELISSA KENT Had a great day. Special shout out to Sake who looked after us dow…" at bounding box center [383, 130] width 599 height 56
click at [478, 117] on div "Had a great day. Special shout out to [PERSON_NAME] who looked after us down on…" at bounding box center [443, 126] width 332 height 41
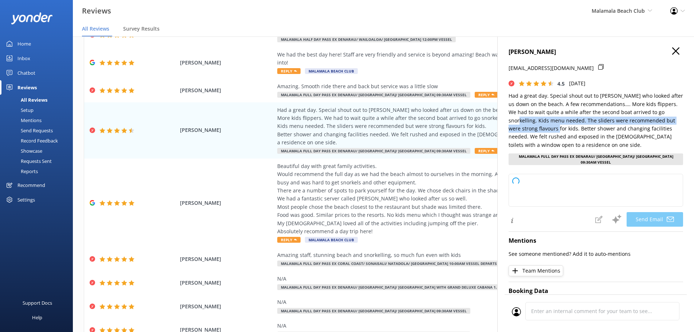
drag, startPoint x: 664, startPoint y: 112, endPoint x: 548, endPoint y: 130, distance: 117.3
click at [548, 130] on p "Had a great day. Special shout out to [PERSON_NAME] who looked after us down on…" at bounding box center [596, 120] width 175 height 57
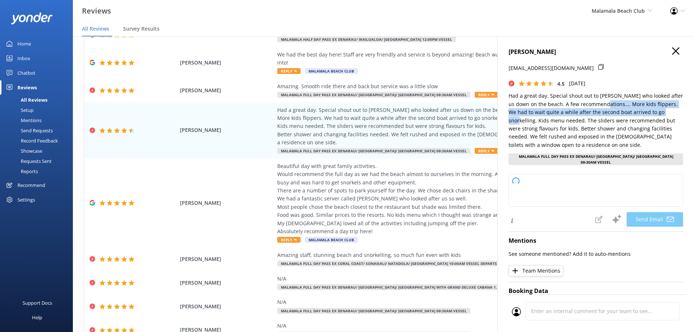
drag, startPoint x: 608, startPoint y: 104, endPoint x: 664, endPoint y: 115, distance: 57.2
click at [664, 115] on p "Had a great day. Special shout out to [PERSON_NAME] who looked after us down on…" at bounding box center [596, 120] width 175 height 57
click at [672, 51] on icon "button" at bounding box center [675, 50] width 7 height 7
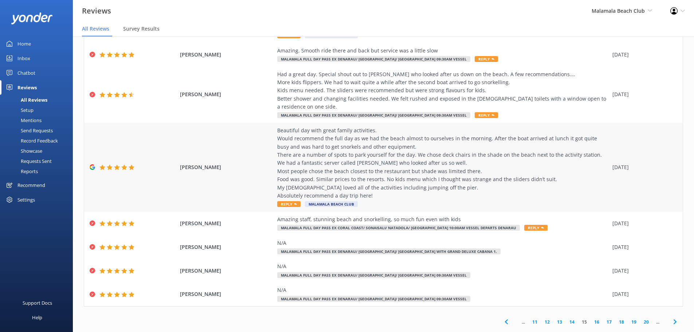
scroll to position [103, 0]
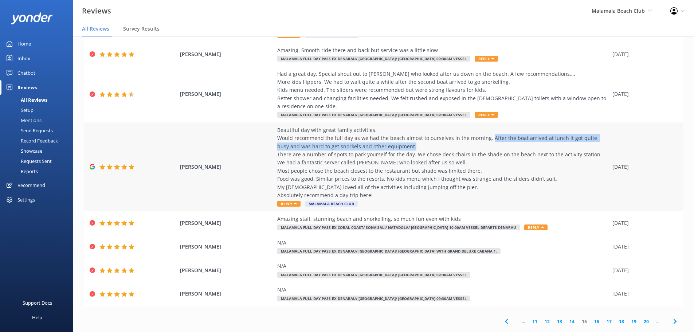
drag, startPoint x: 484, startPoint y: 131, endPoint x: 470, endPoint y: 141, distance: 16.8
click at [470, 141] on div "Beautiful day with great family activities. Would recommend the full day as we …" at bounding box center [443, 163] width 332 height 74
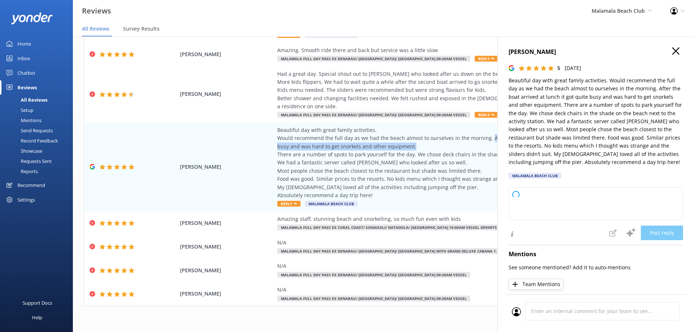
click at [672, 52] on use "button" at bounding box center [675, 50] width 7 height 7
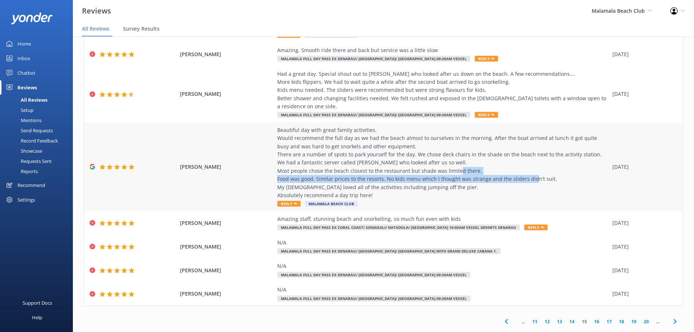
drag, startPoint x: 273, startPoint y: 169, endPoint x: 556, endPoint y: 172, distance: 282.8
click at [556, 172] on div "Mel C Beautiful day with great family activities. Would recommend the full day …" at bounding box center [383, 166] width 599 height 89
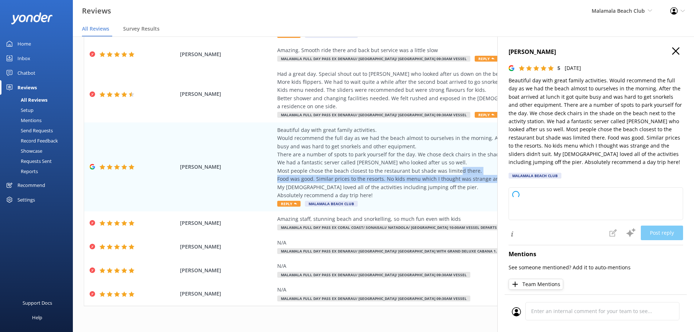
click at [672, 53] on icon "button" at bounding box center [675, 50] width 7 height 7
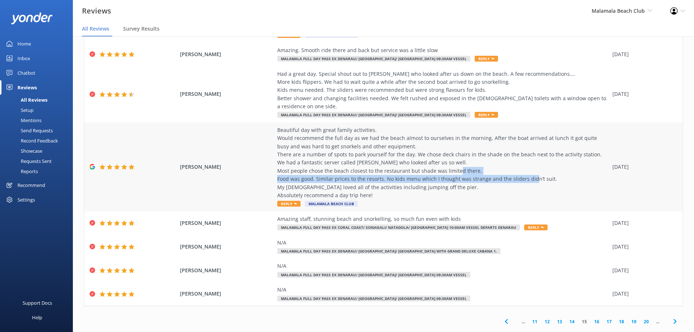
scroll to position [107, 0]
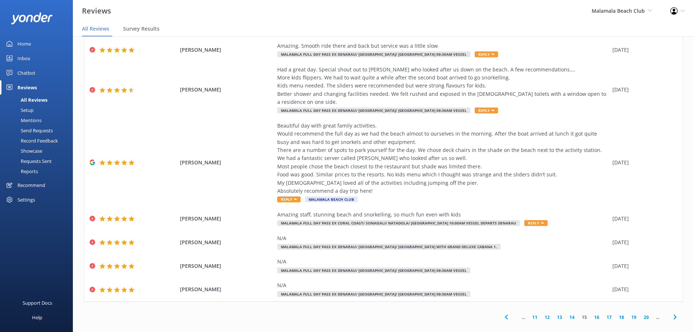
click at [321, 317] on div "... 11 12 13 14 15 16 17 18 19 20 ..." at bounding box center [383, 317] width 599 height 16
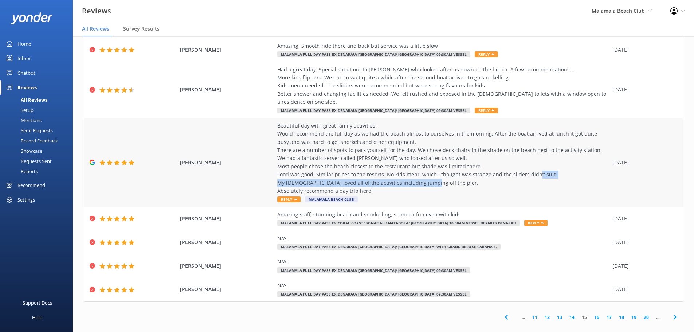
drag, startPoint x: 446, startPoint y: 174, endPoint x: 276, endPoint y: 176, distance: 170.5
click at [277, 176] on div "Beautiful day with great family activities. Would recommend the full day as we …" at bounding box center [443, 159] width 332 height 74
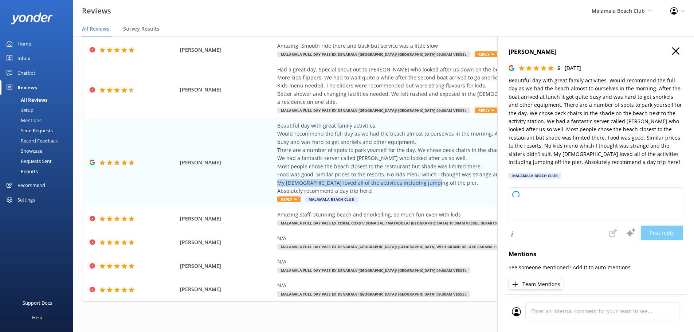
click at [672, 52] on use "button" at bounding box center [675, 50] width 7 height 7
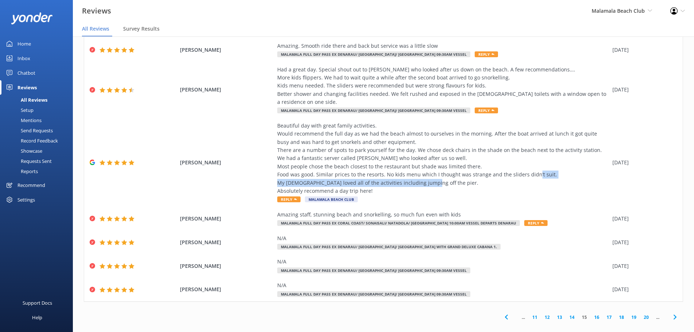
click at [671, 313] on icon at bounding box center [675, 317] width 9 height 9
click at [593, 314] on link "18" at bounding box center [597, 317] width 12 height 7
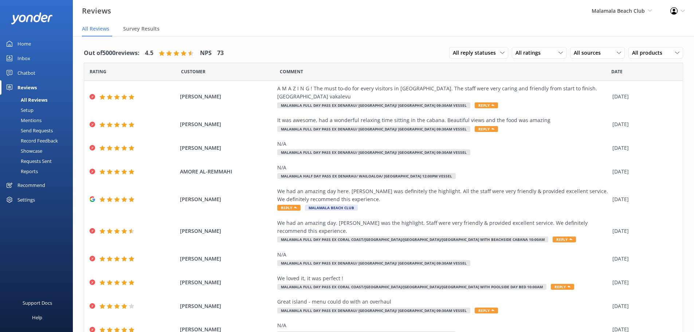
scroll to position [15, 0]
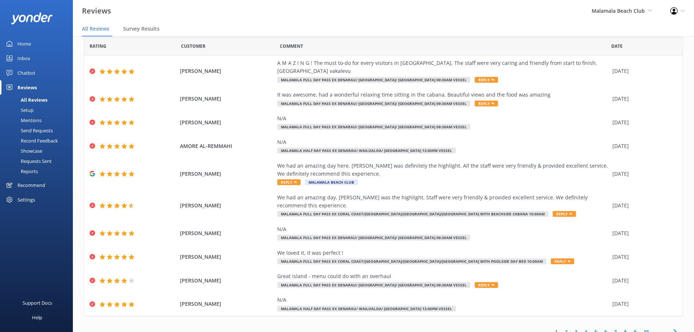
click at [554, 328] on link "1" at bounding box center [557, 331] width 10 height 7
click at [642, 328] on link "10" at bounding box center [646, 331] width 12 height 7
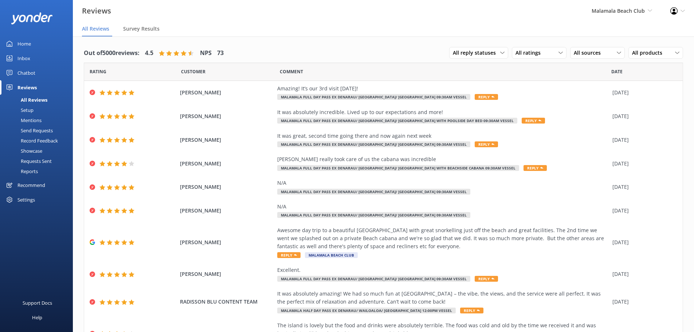
scroll to position [42, 0]
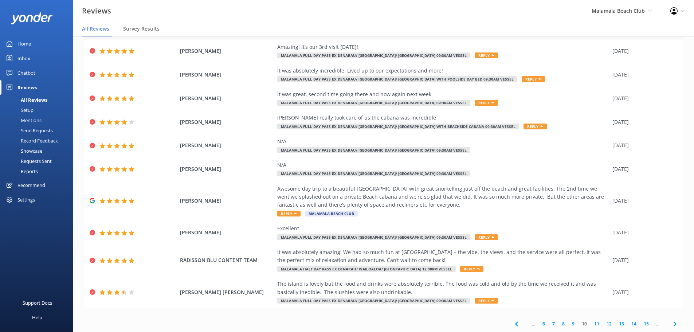
click at [643, 325] on link "15" at bounding box center [646, 323] width 12 height 7
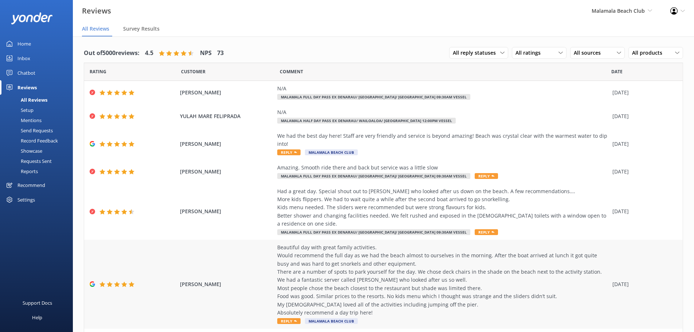
scroll to position [107, 0]
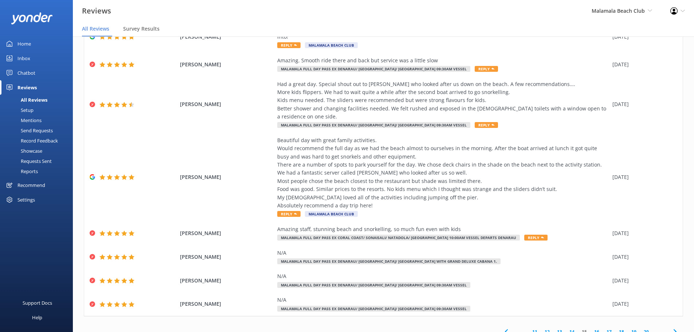
click at [603, 328] on link "17" at bounding box center [609, 331] width 12 height 7
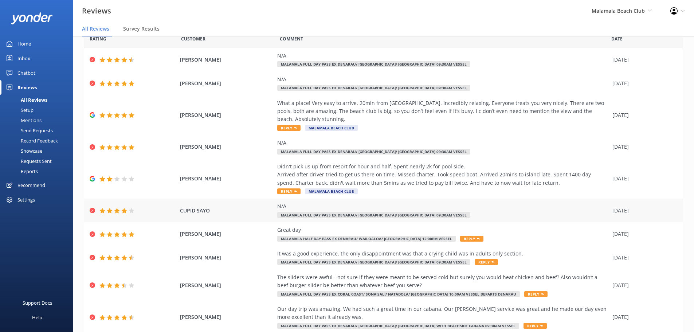
scroll to position [58, 0]
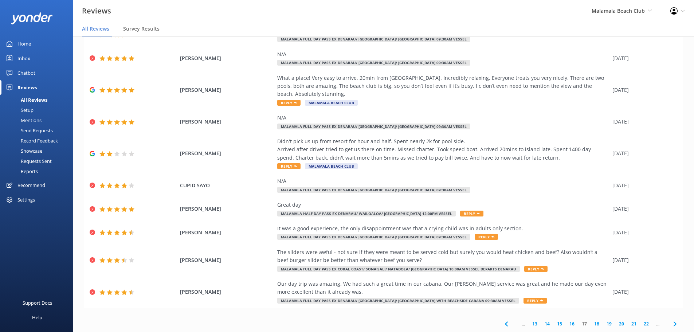
click at [569, 326] on link "16" at bounding box center [572, 323] width 12 height 7
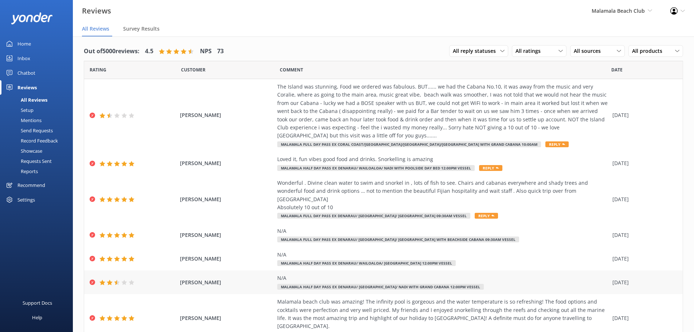
scroll to position [91, 0]
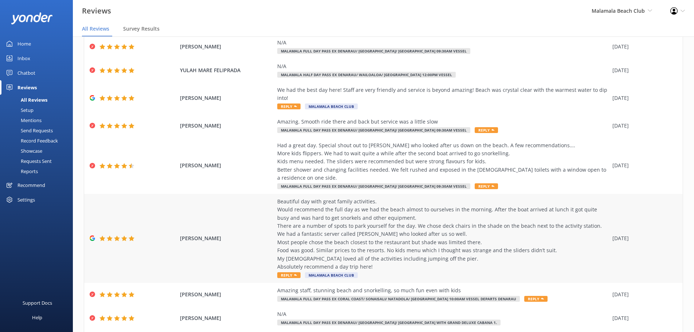
scroll to position [107, 0]
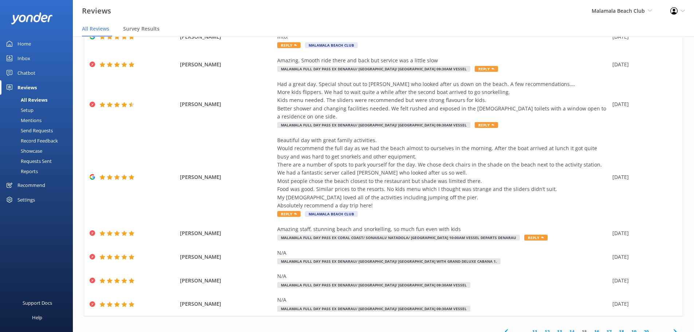
click at [671, 327] on icon at bounding box center [675, 331] width 9 height 9
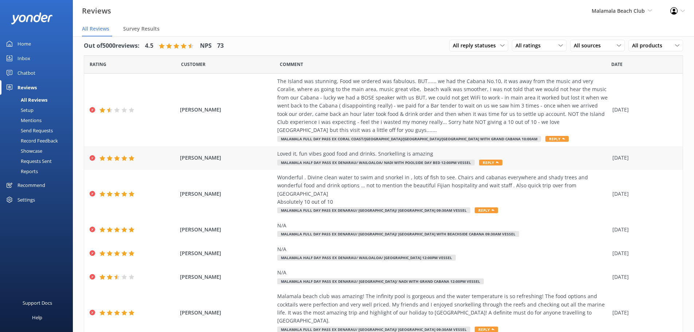
scroll to position [8, 0]
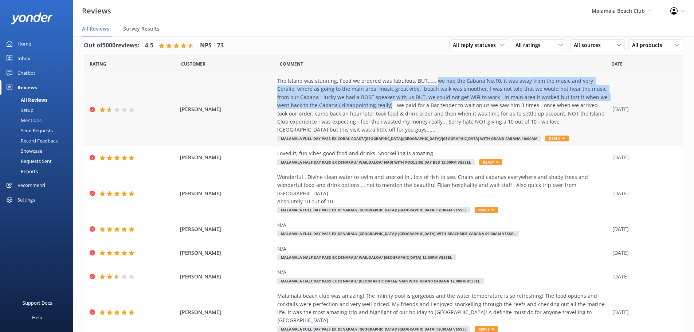
drag, startPoint x: 428, startPoint y: 80, endPoint x: 353, endPoint y: 107, distance: 79.4
click at [353, 107] on div "The Island was stunning, Food we ordered was fabulous. BUT...... we had the Cab…" at bounding box center [443, 105] width 332 height 57
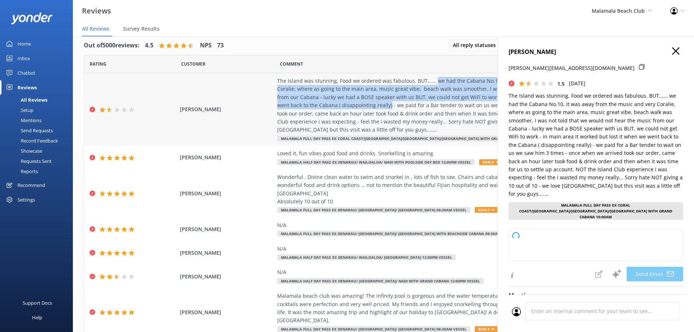
copy div "we had the Cabana No.10, it was away from the music and very Coralie, where as …"
type textarea "Dear LAMBOURNE, Thank you for sharing your feedback with us. We're glad to hear…"
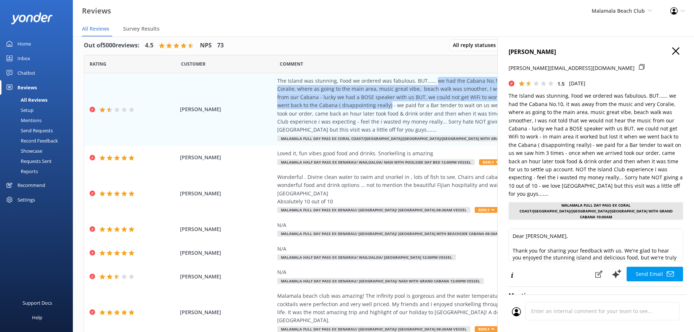
click at [672, 51] on icon "button" at bounding box center [675, 50] width 7 height 7
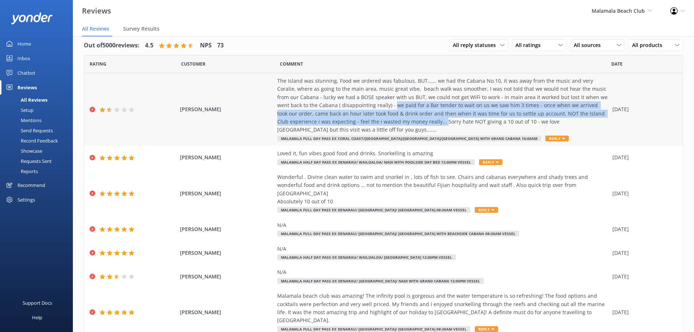
drag, startPoint x: 359, startPoint y: 107, endPoint x: 386, endPoint y: 125, distance: 31.5
click at [386, 125] on div "The Island was stunning, Food we ordered was fabulous. BUT...... we had the Cab…" at bounding box center [443, 105] width 332 height 57
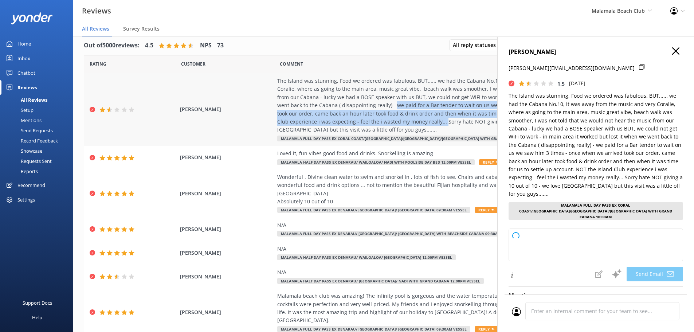
copy div "we paid for a Bar tender to wait on us we saw him 3 times - once when we arrive…"
type textarea "Dear Lambourne, Thank you so much for sharing your feedback. We're delighted yo…"
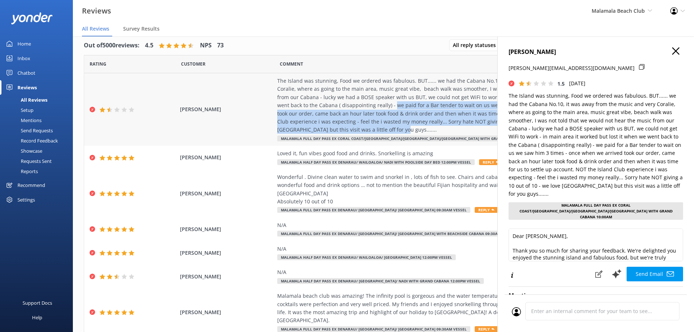
copy div "we paid for a Bar tender to wait on us we saw him 3 times - once when we arrive…"
click at [672, 53] on use "button" at bounding box center [675, 50] width 7 height 7
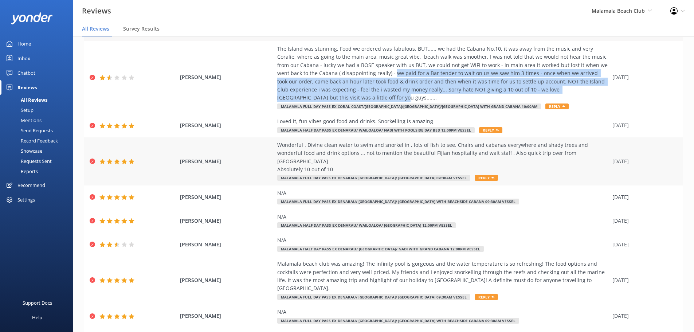
scroll to position [40, 0]
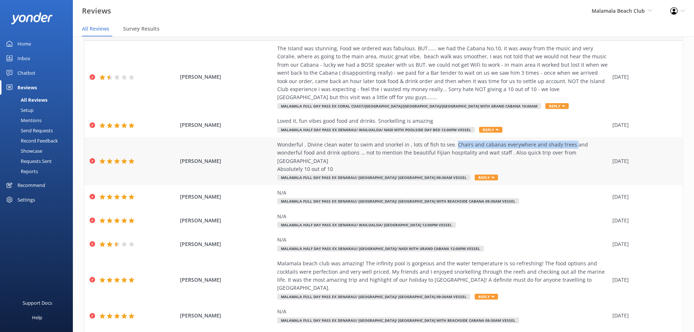
drag, startPoint x: 449, startPoint y: 143, endPoint x: 564, endPoint y: 148, distance: 114.9
click at [564, 148] on div "Wonderful . Divine clean water to swim and snorkel in , lots of fish to see. Ch…" at bounding box center [443, 157] width 332 height 33
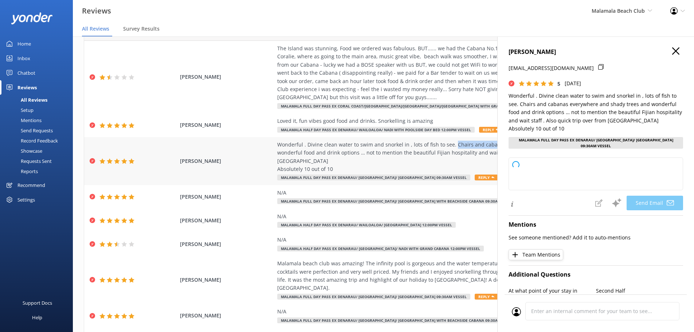
copy div "Chairs and cabanas everywhere and shady trees"
click at [564, 148] on div "MARY-ANNE WILLIAMS Maryannewilliams1@gmail.com 5 Sun, 21st Sep 2025 Wonderful .…" at bounding box center [596, 100] width 175 height 106
type textarea "Thank you so much for your wonderful review, Mary-Anne! We’re delighted you enj…"
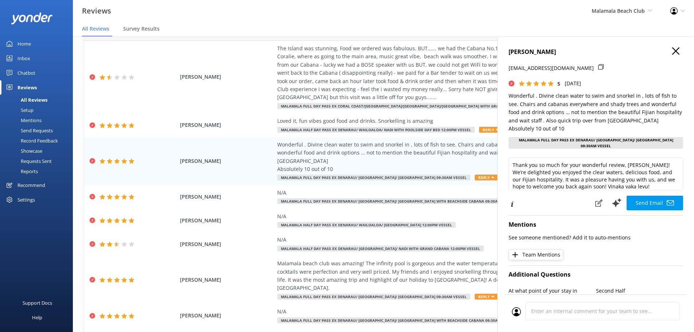
click at [672, 50] on use "button" at bounding box center [675, 50] width 7 height 7
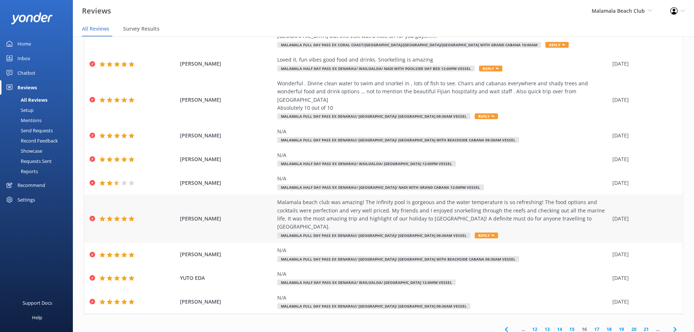
scroll to position [91, 0]
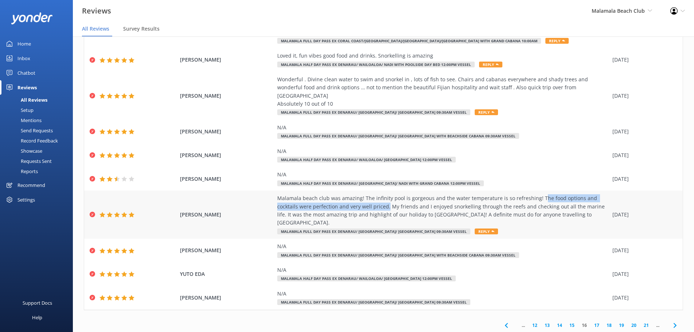
drag, startPoint x: 533, startPoint y: 189, endPoint x: 361, endPoint y: 199, distance: 172.3
click at [361, 199] on div "Malamala beach club was amazing! The infinity pool is gorgeous and the water te…" at bounding box center [443, 210] width 332 height 33
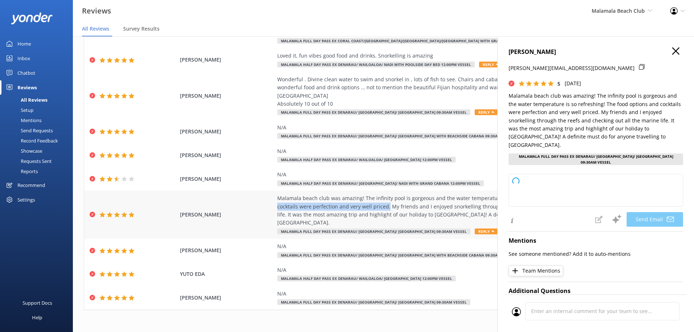
copy div "he food options and cocktails were perfection and very well priced."
type textarea "Thank you so much for your wonderful review, Dargan! We're thrilled to hear you…"
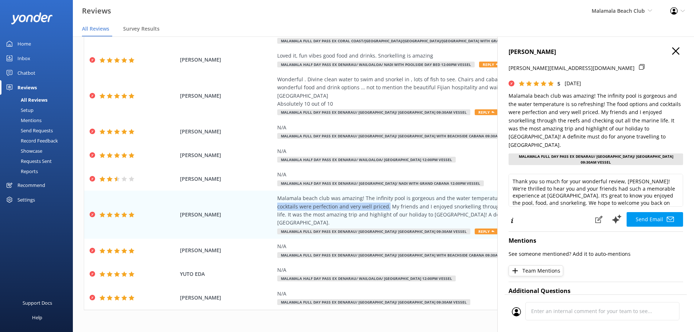
click at [672, 51] on icon "button" at bounding box center [675, 50] width 7 height 7
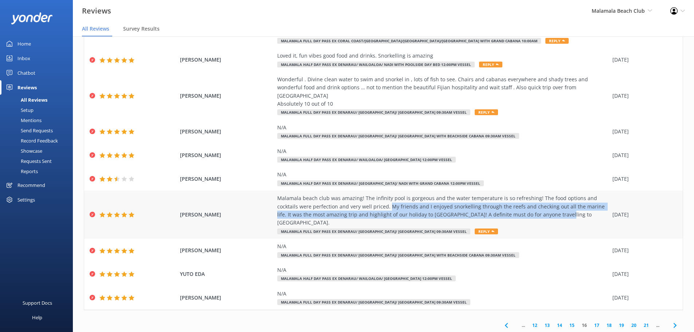
drag, startPoint x: 513, startPoint y: 206, endPoint x: 364, endPoint y: 199, distance: 149.5
click at [364, 199] on div "Malamala beach club was amazing! The infinity pool is gorgeous and the water te…" at bounding box center [443, 210] width 332 height 33
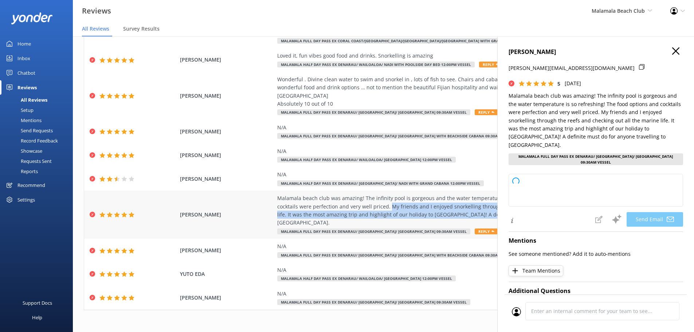
copy div "My friends and I enjoyed snorkelling through the reefs and checking out all the…"
click at [672, 52] on use "button" at bounding box center [675, 50] width 7 height 7
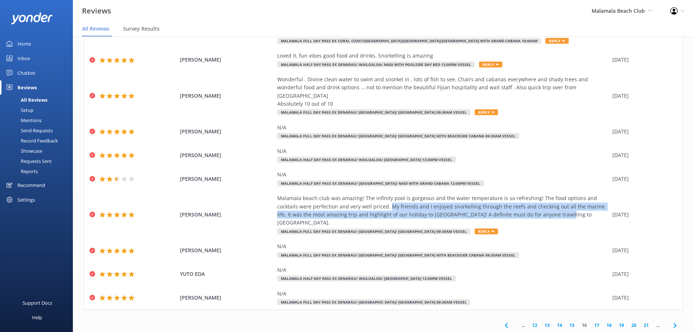
click at [671, 321] on icon at bounding box center [675, 325] width 9 height 9
click at [591, 322] on link "19" at bounding box center [597, 325] width 12 height 7
click at [566, 322] on link "18" at bounding box center [572, 325] width 12 height 7
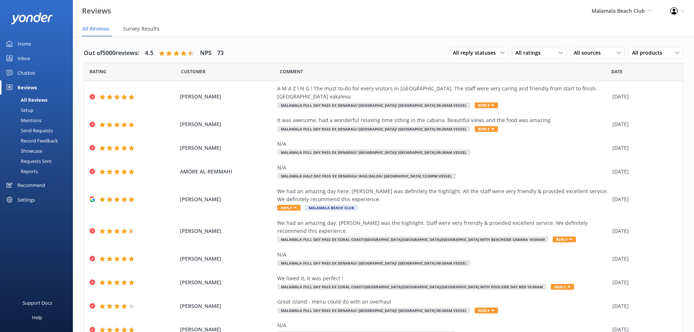
scroll to position [26, 0]
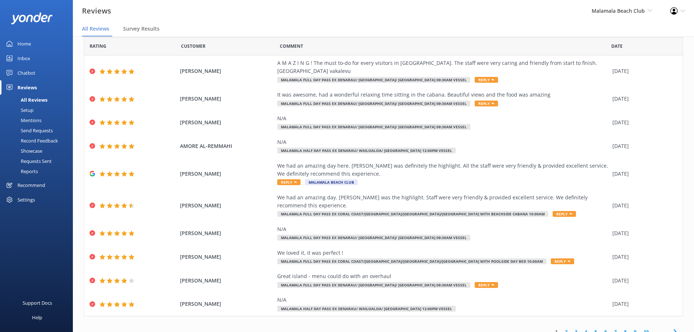
click at [642, 328] on link "10" at bounding box center [646, 331] width 12 height 7
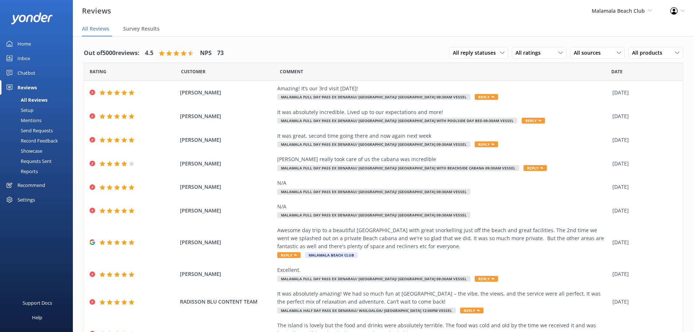
scroll to position [42, 0]
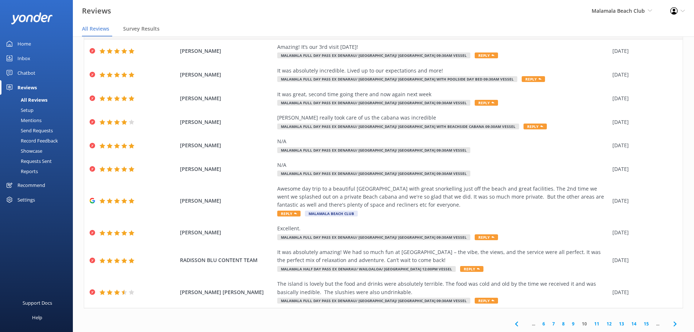
click at [642, 324] on link "15" at bounding box center [646, 323] width 12 height 7
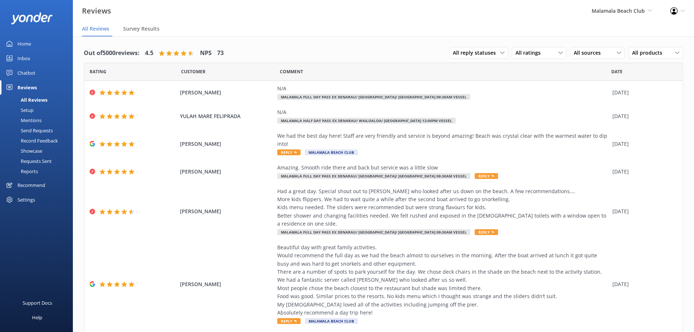
scroll to position [107, 0]
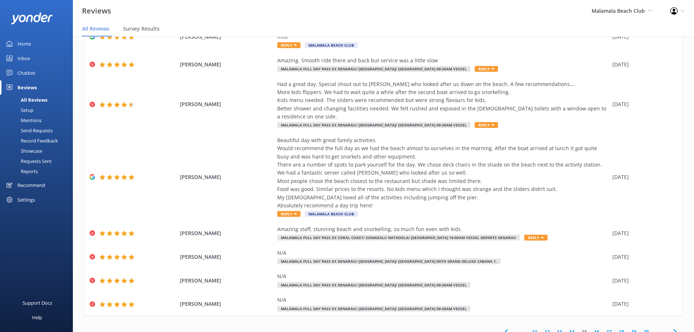
click at [617, 328] on link "18" at bounding box center [621, 331] width 12 height 7
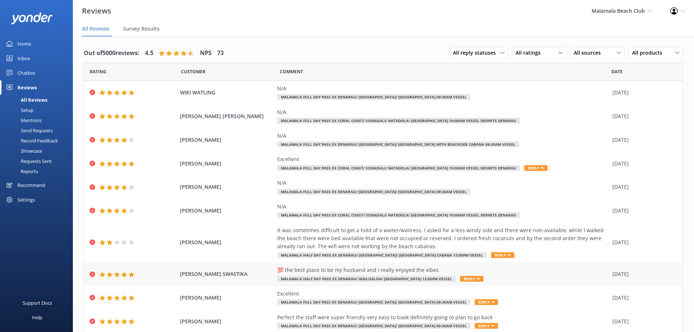
scroll to position [26, 0]
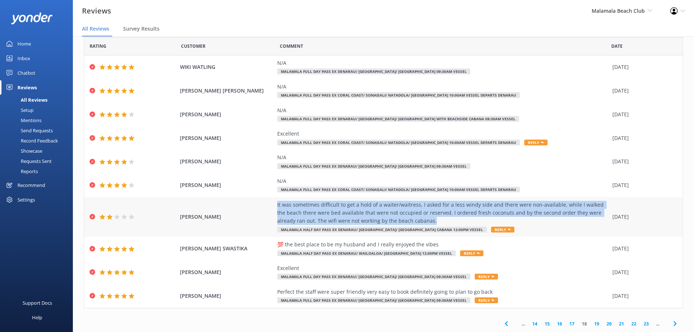
drag, startPoint x: 270, startPoint y: 203, endPoint x: 424, endPoint y: 219, distance: 154.2
click at [424, 219] on div "AYUMI KURAMAE It was sometimes difficult to get a hold of a waiter/waitress, I …" at bounding box center [383, 217] width 599 height 40
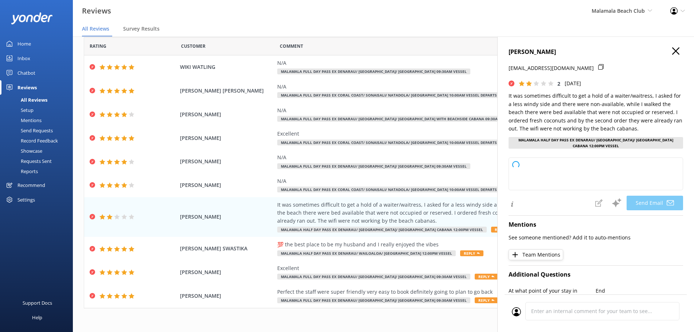
click at [666, 52] on h4 "AYUMI KURAMAE" at bounding box center [596, 51] width 175 height 9
type textarea "Dear Ayumi, Thank you for sharing your feedback with us. We're very sorry to he…"
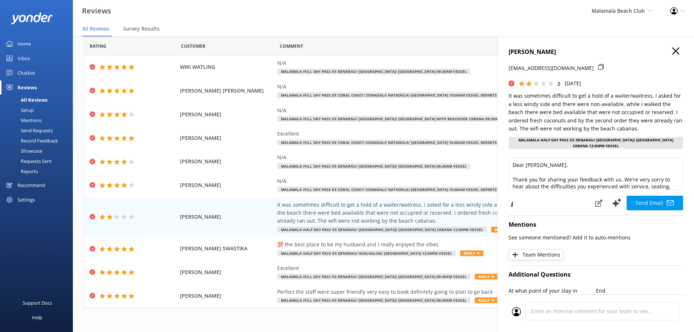
click at [672, 50] on use "button" at bounding box center [675, 50] width 7 height 7
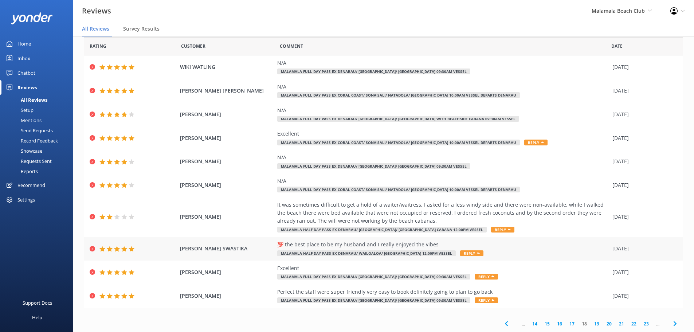
scroll to position [15, 0]
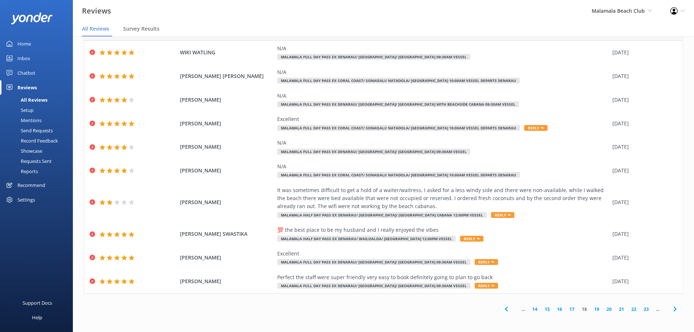
click at [673, 310] on use at bounding box center [674, 308] width 3 height 5
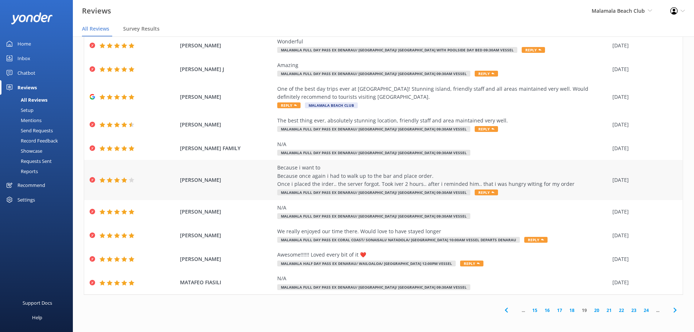
scroll to position [33, 0]
drag, startPoint x: 504, startPoint y: 98, endPoint x: 531, endPoint y: 89, distance: 28.6
click at [531, 89] on div "One of the best day trips ever at Malamala! Stunning island, friendly staff and…" at bounding box center [443, 93] width 332 height 16
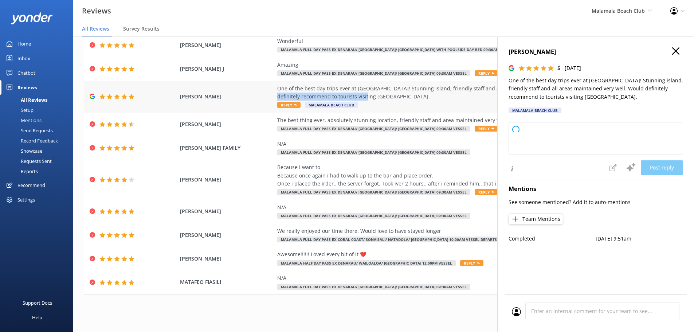
copy div "Would definitely recommend to tourists visiting fiji."
type textarea "Thank you so much for your wonderful review! We’re delighted to hear you had su…"
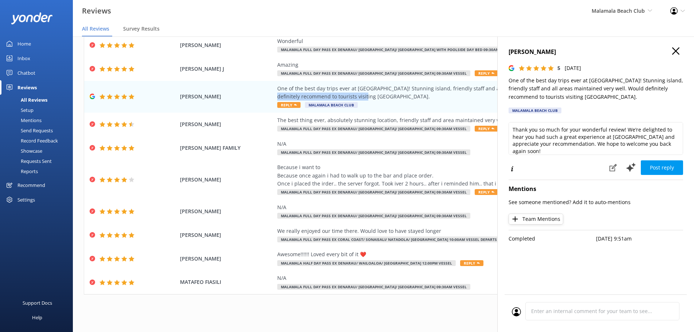
click at [678, 51] on icon "button" at bounding box center [675, 50] width 7 height 7
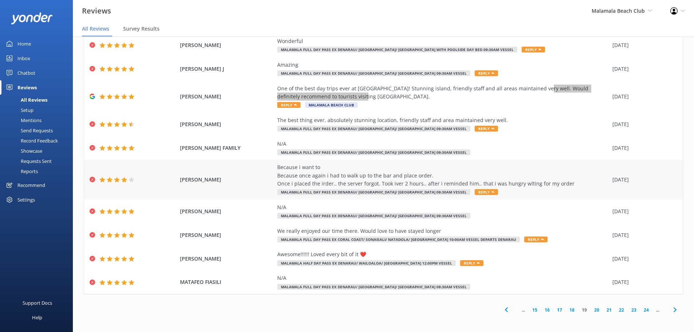
scroll to position [34, 0]
click at [671, 311] on icon at bounding box center [675, 309] width 9 height 9
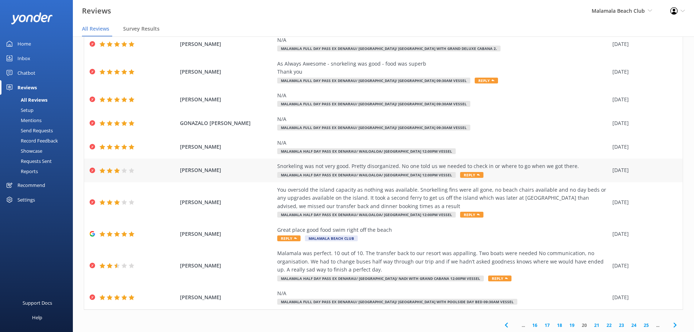
scroll to position [50, 0]
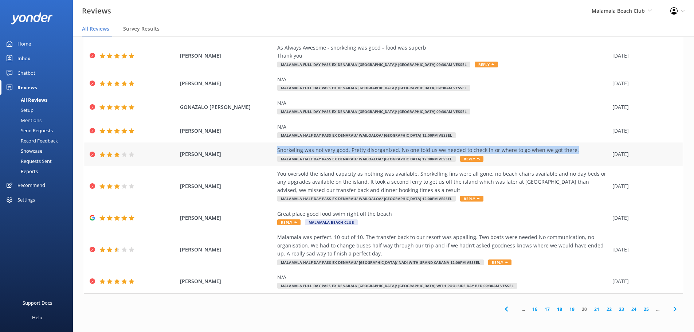
drag, startPoint x: 273, startPoint y: 150, endPoint x: 586, endPoint y: 150, distance: 313.0
click at [586, 150] on div "BARTEL BRIAN Snorkeling was not very good. Pretty disorganized. No one told us …" at bounding box center [383, 154] width 599 height 24
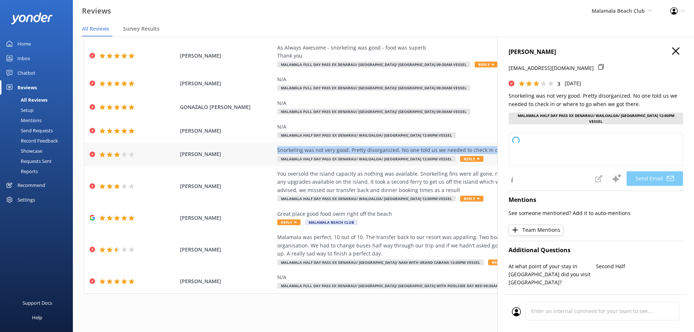
copy div "Snorkeling was not very good. Pretty disorganized. No one told us we needed to …"
type textarea "Hi Bartel, Thank you for your feedback and for bringing these concerns to our a…"
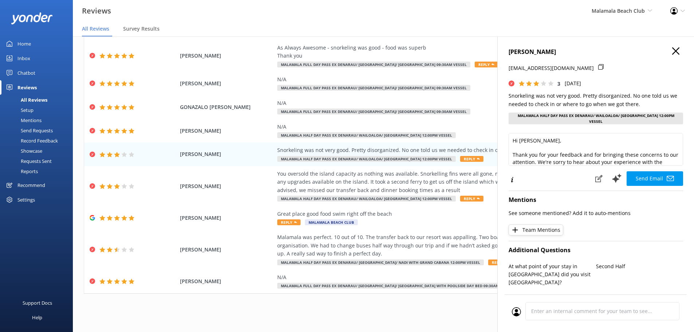
click at [666, 50] on h4 "[PERSON_NAME]" at bounding box center [596, 51] width 175 height 9
click at [672, 51] on use "button" at bounding box center [675, 50] width 7 height 7
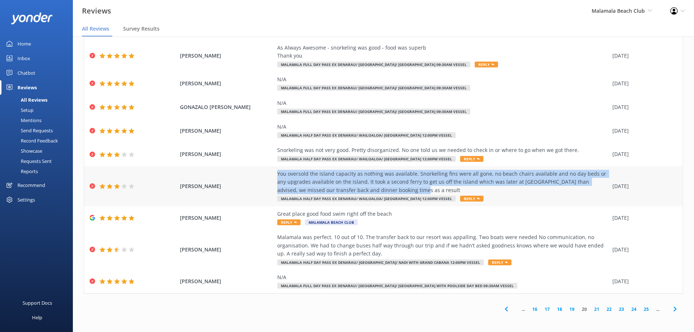
drag, startPoint x: 272, startPoint y: 173, endPoint x: 415, endPoint y: 188, distance: 144.3
click at [415, 188] on div "LOUISE ARMSTRONG You oversold the island capacity as nothing was available. Sno…" at bounding box center [383, 186] width 599 height 40
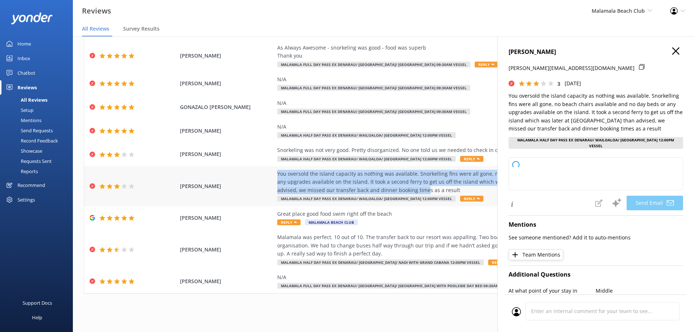
copy div "You oversold the island capacity as nothing was available. Snorkelling fins wer…"
type textarea "Hi Louise, Thank you for sharing your feedback. We’re sorry to hear about the i…"
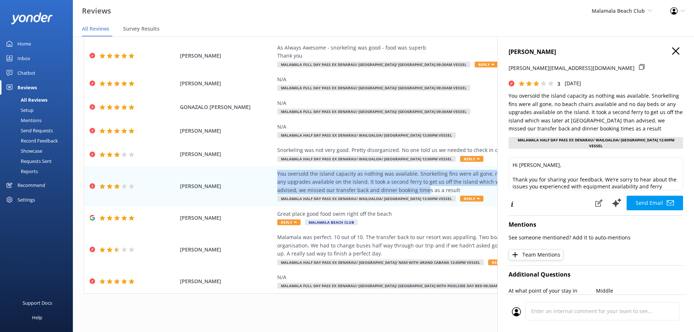
click at [672, 51] on icon "button" at bounding box center [675, 50] width 7 height 7
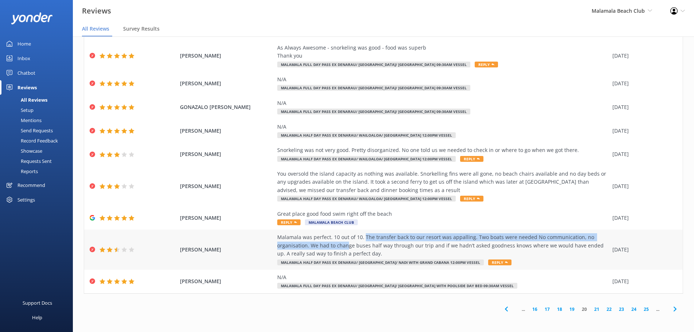
drag, startPoint x: 360, startPoint y: 238, endPoint x: 342, endPoint y: 245, distance: 19.3
click at [342, 245] on div "Malamala was perfect. 10 out of 10. The transfer back to our resort was appalli…" at bounding box center [443, 245] width 332 height 24
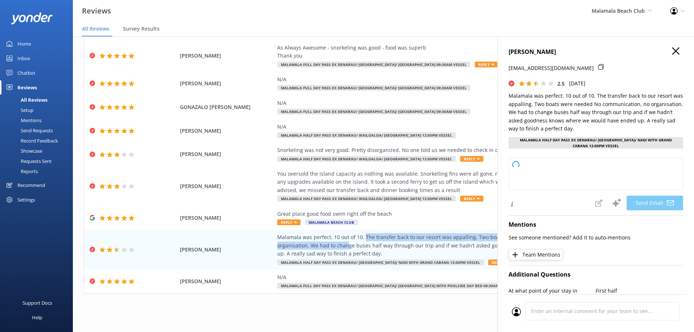
click at [672, 52] on use "button" at bounding box center [675, 50] width 7 height 7
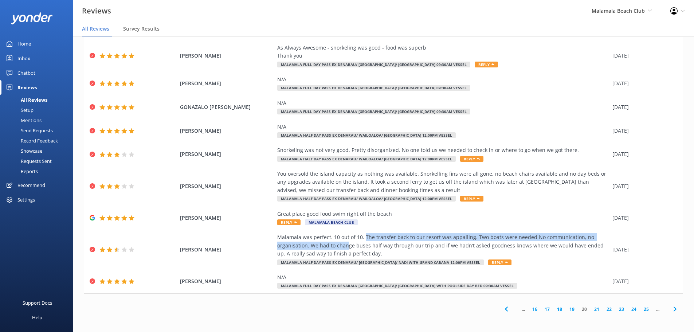
click at [673, 308] on use at bounding box center [674, 309] width 3 height 5
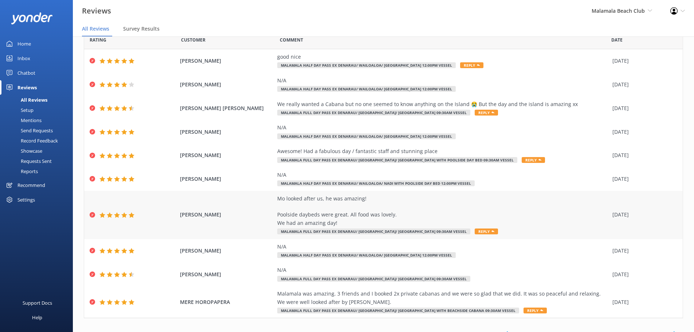
scroll to position [17, 0]
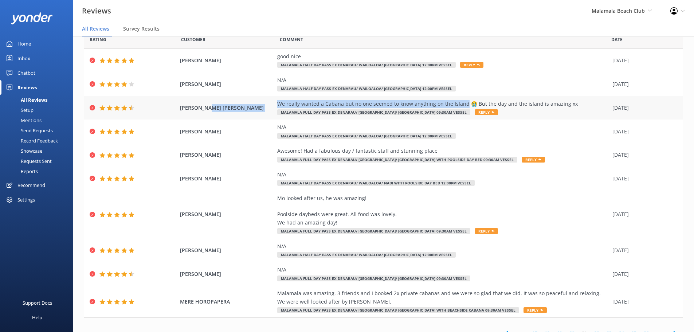
drag, startPoint x: 459, startPoint y: 104, endPoint x: 271, endPoint y: 104, distance: 187.3
click at [271, 104] on div "RENEE MARK We really wanted a Cabana but no one seemed to know anything on the …" at bounding box center [383, 108] width 599 height 24
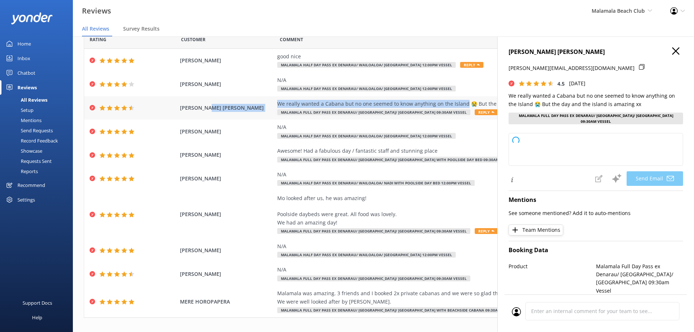
copy div "We really wanted a Cabana but no one seemed to know anything on the Island"
click at [672, 52] on use "button" at bounding box center [675, 50] width 7 height 7
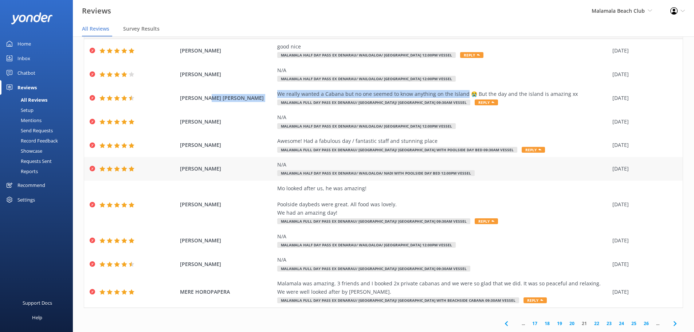
scroll to position [42, 0]
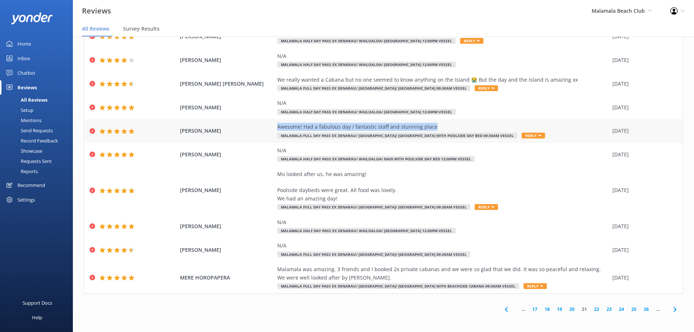
drag, startPoint x: 429, startPoint y: 125, endPoint x: 273, endPoint y: 124, distance: 156.3
click at [273, 124] on div "PAULA QUAYLE Awesome! Had a fabulous day / fantastic staff and stunning place M…" at bounding box center [383, 131] width 599 height 24
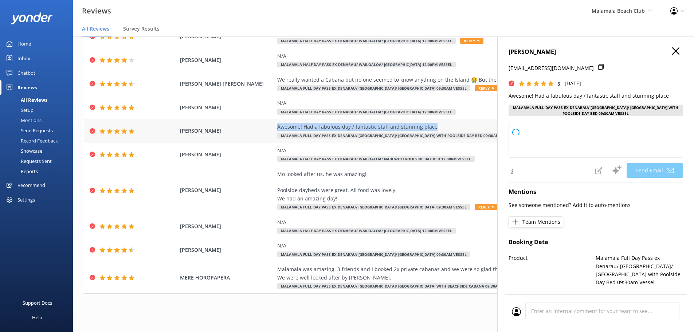
copy div "Awesome! Had a fabulous day / fantastic staff and stunning place"
click at [672, 54] on icon "button" at bounding box center [675, 50] width 7 height 7
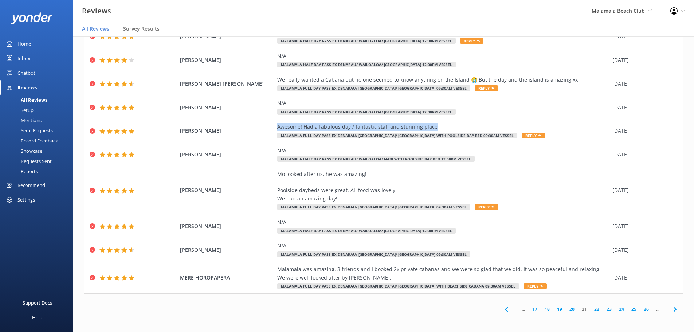
click at [673, 311] on use at bounding box center [674, 309] width 3 height 5
click at [503, 309] on icon at bounding box center [506, 309] width 9 height 9
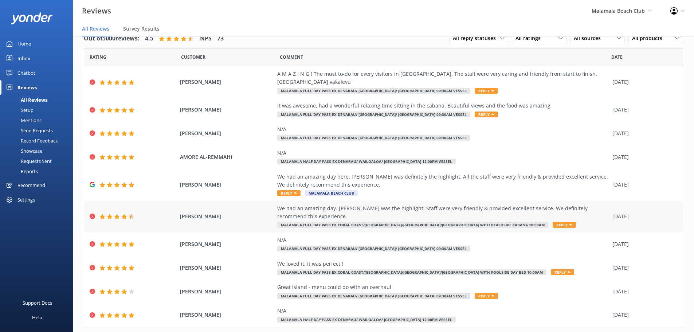
scroll to position [26, 0]
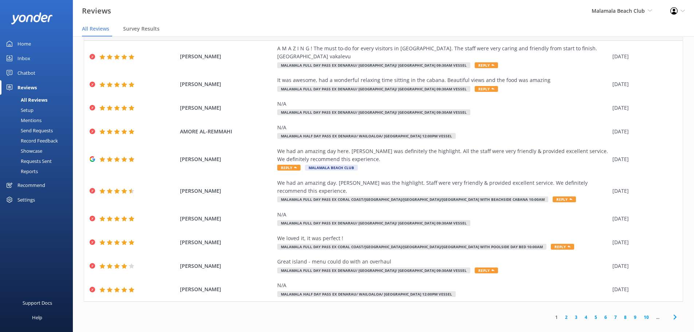
click at [640, 314] on link "10" at bounding box center [646, 317] width 12 height 7
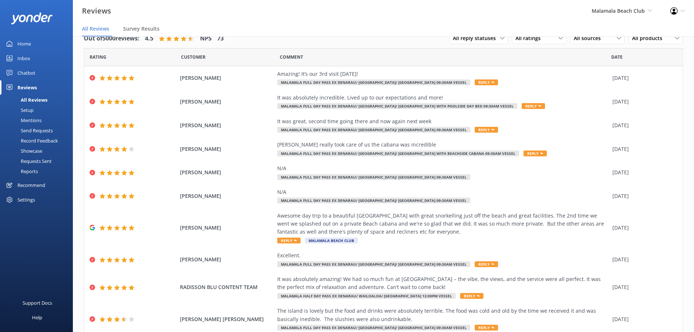
scroll to position [42, 0]
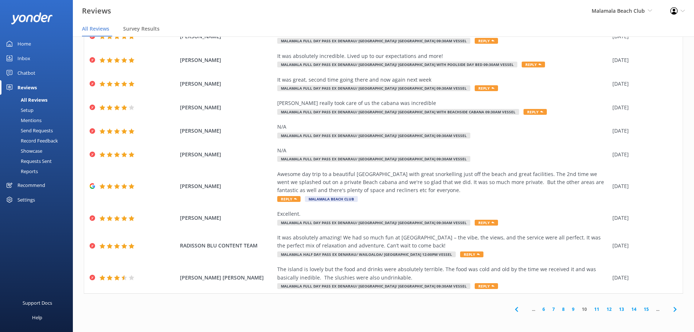
click at [640, 309] on link "15" at bounding box center [646, 309] width 12 height 7
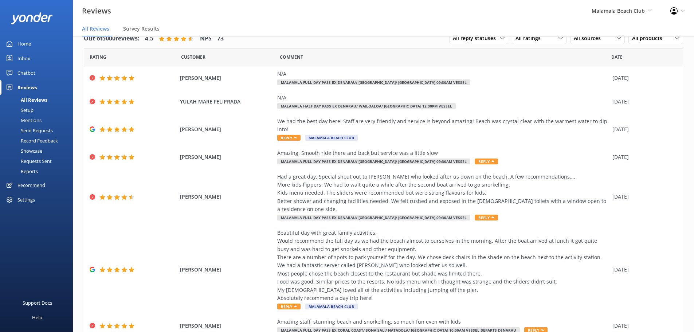
scroll to position [107, 0]
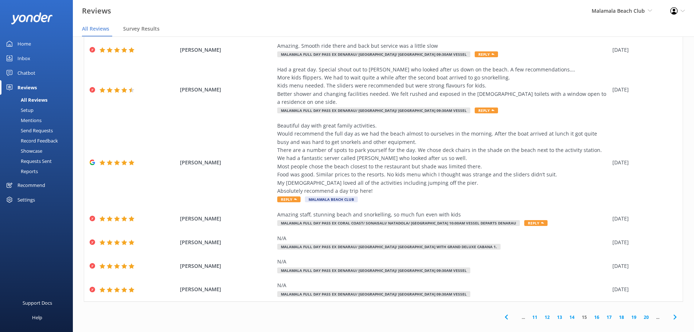
click at [640, 314] on link "20" at bounding box center [646, 317] width 12 height 7
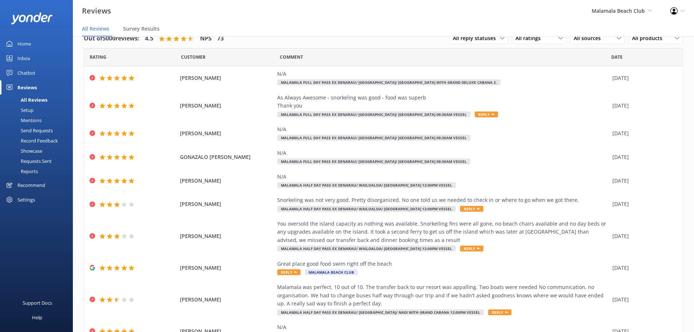
scroll to position [50, 0]
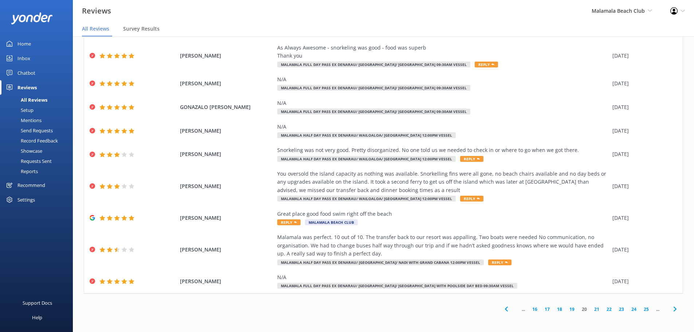
click at [603, 308] on link "22" at bounding box center [609, 309] width 12 height 7
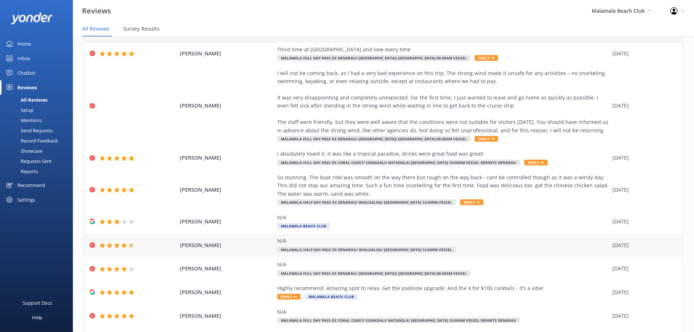
scroll to position [25, 0]
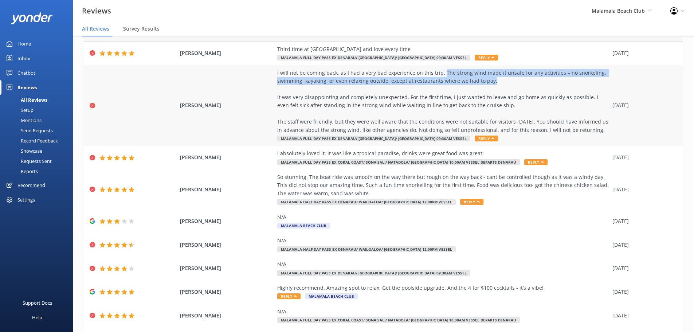
drag, startPoint x: 437, startPoint y: 70, endPoint x: 491, endPoint y: 82, distance: 55.6
click at [491, 82] on div "I will not be coming back, as I had a very bad experience on this trip. The str…" at bounding box center [443, 101] width 332 height 65
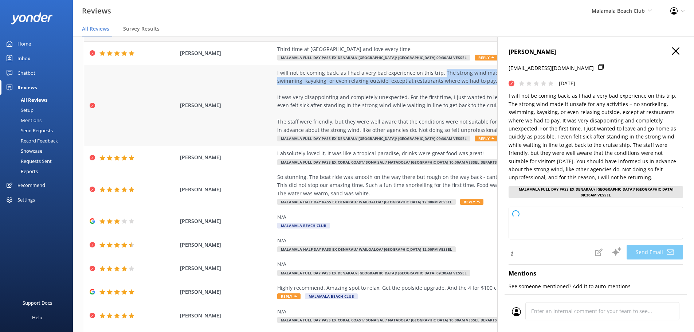
copy div "The strong wind made it unsafe for any activities – no snorkeling, swimming, ka…"
click at [672, 54] on icon "button" at bounding box center [675, 50] width 7 height 7
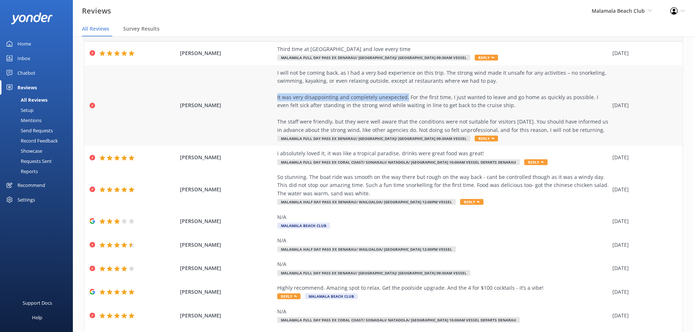
drag, startPoint x: 271, startPoint y: 97, endPoint x: 401, endPoint y: 99, distance: 129.7
click at [401, 99] on div "[PERSON_NAME] I will not be coming back, as I had a very bad experience on this…" at bounding box center [383, 105] width 599 height 81
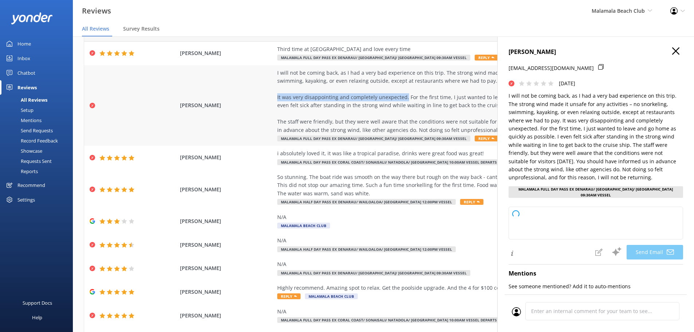
copy div "It was very disappointing and completely unexpected."
click at [672, 55] on button "button" at bounding box center [675, 51] width 7 height 8
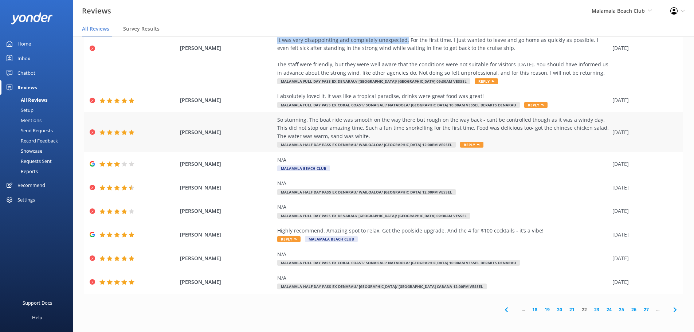
scroll to position [82, 0]
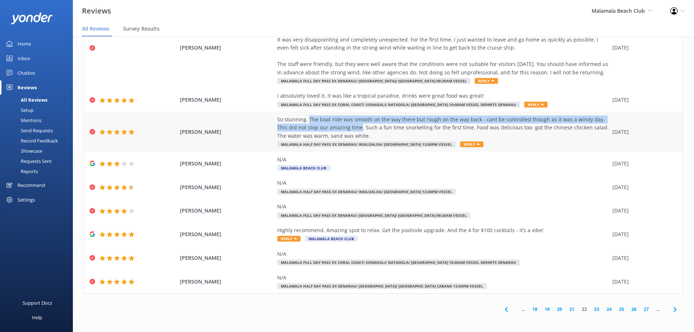
drag, startPoint x: 304, startPoint y: 120, endPoint x: 347, endPoint y: 129, distance: 43.7
click at [347, 129] on div "So stunning. The boat ride was smooth on the way there but rough on the way bac…" at bounding box center [443, 128] width 332 height 24
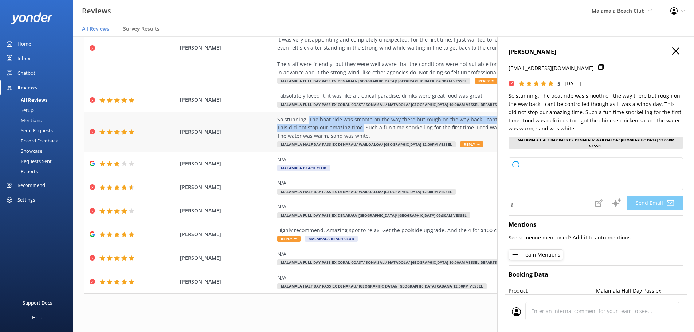
copy div "The boat ride was smooth on the way there but rough on the way back - cant be c…"
click at [672, 54] on icon "button" at bounding box center [675, 50] width 7 height 7
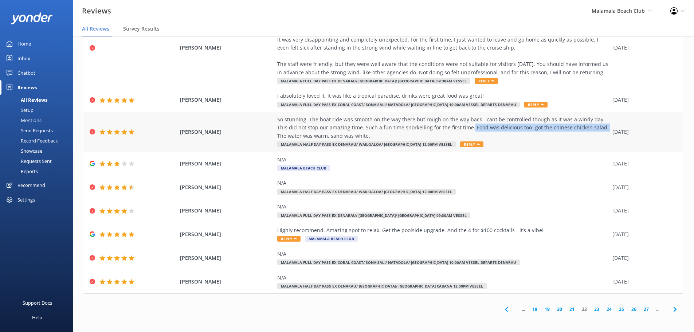
drag, startPoint x: 454, startPoint y: 127, endPoint x: 585, endPoint y: 129, distance: 130.8
click at [585, 129] on div "So stunning. The boat ride was smooth on the way there but rough on the way bac…" at bounding box center [443, 128] width 332 height 24
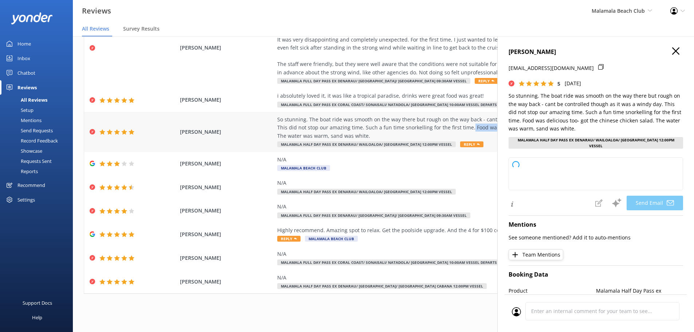
copy div "Food was delicious too- got the chinese chicken salad."
click at [672, 51] on use "button" at bounding box center [675, 50] width 7 height 7
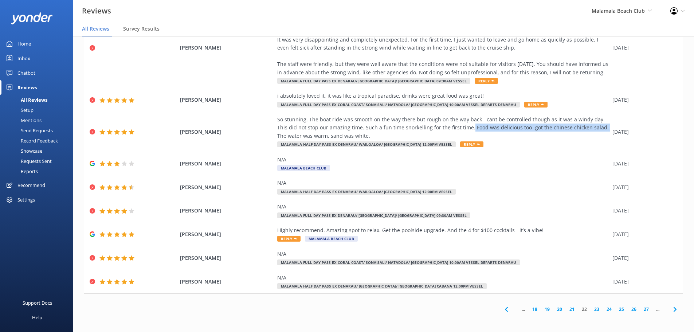
click at [673, 311] on use at bounding box center [674, 309] width 3 height 5
click at [505, 310] on span at bounding box center [506, 309] width 16 height 16
click at [671, 312] on icon at bounding box center [675, 309] width 9 height 9
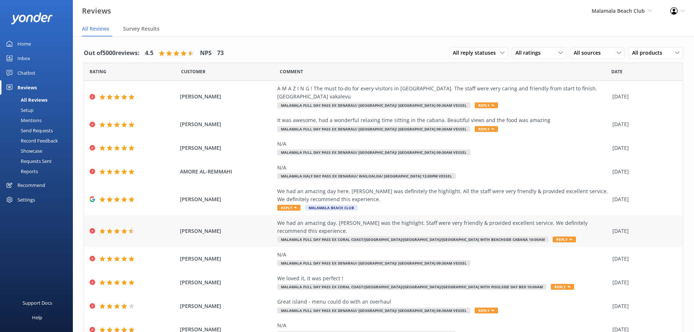
scroll to position [26, 0]
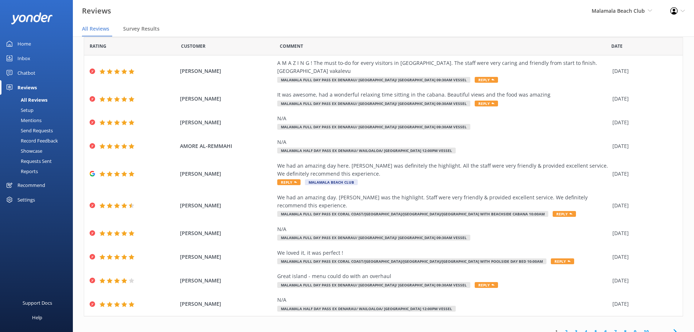
click at [642, 328] on link "10" at bounding box center [646, 331] width 12 height 7
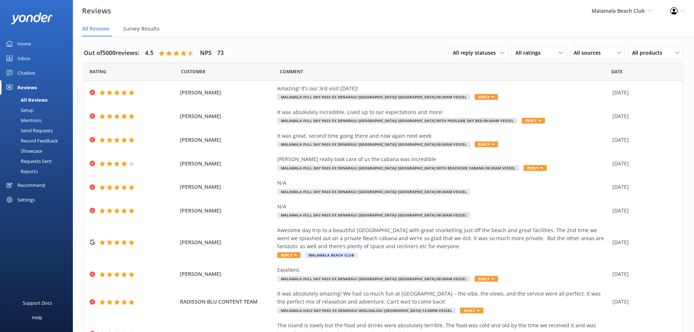
scroll to position [42, 0]
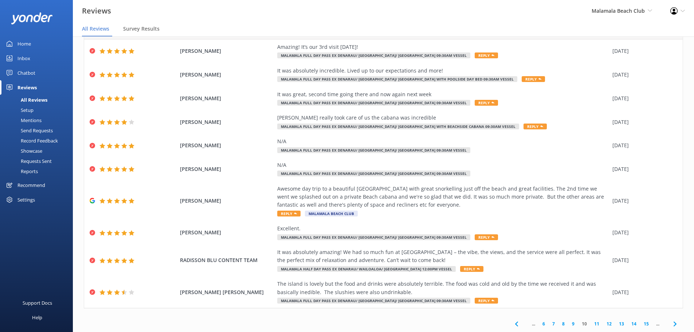
click at [642, 325] on link "15" at bounding box center [646, 323] width 12 height 7
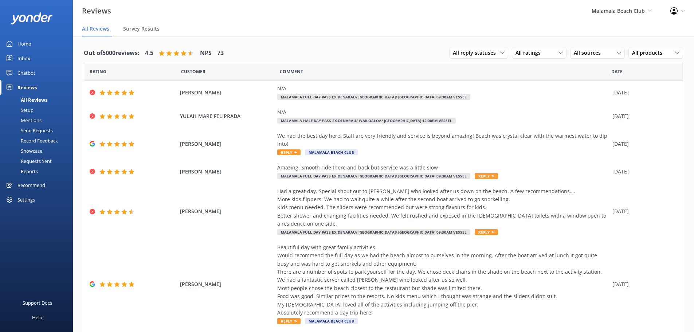
scroll to position [107, 0]
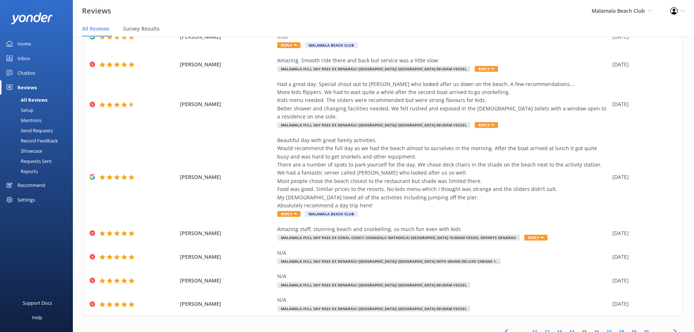
click at [642, 328] on link "20" at bounding box center [646, 331] width 12 height 7
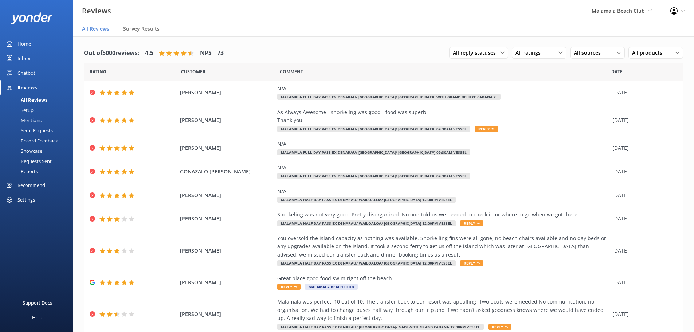
scroll to position [50, 0]
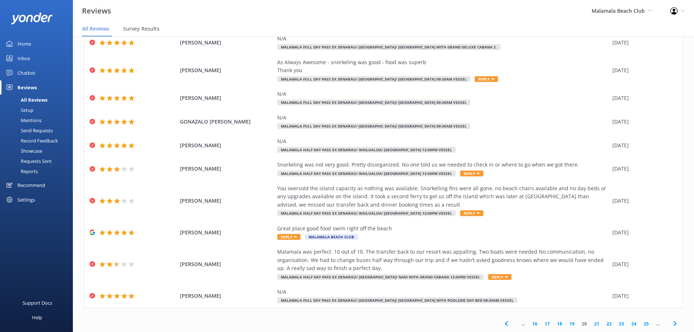
click at [615, 322] on link "23" at bounding box center [621, 323] width 12 height 7
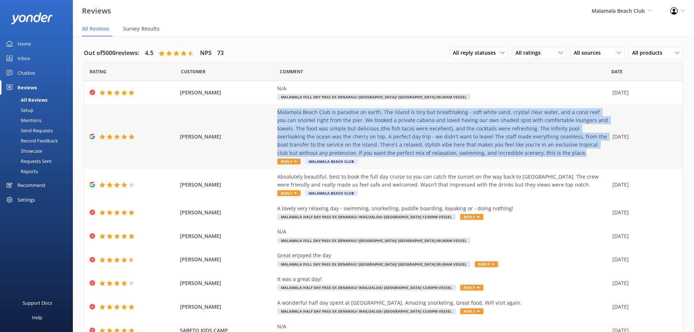
drag, startPoint x: 490, startPoint y: 152, endPoint x: 271, endPoint y: 110, distance: 223.6
click at [271, 110] on div "[PERSON_NAME] Malamala Beach Club is paradise on earth. The island is tiny but …" at bounding box center [383, 137] width 599 height 64
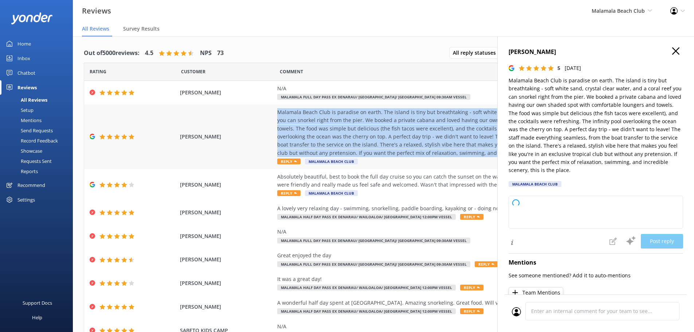
copy div "Malamala Beach Club is paradise on earth. The island is tiny but breathtaking -…"
type textarea "Thank you so much for your wonderful review! We're thrilled to hear you enjoyed…"
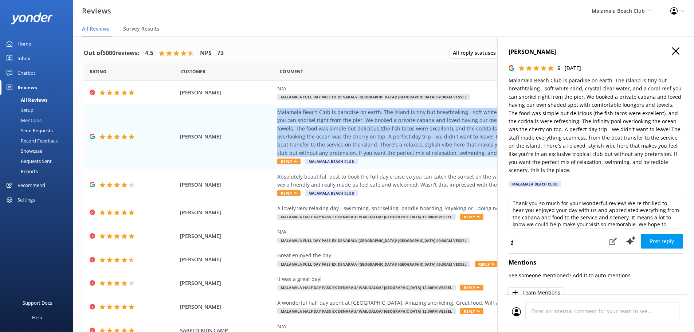
click at [673, 52] on icon "button" at bounding box center [675, 50] width 7 height 7
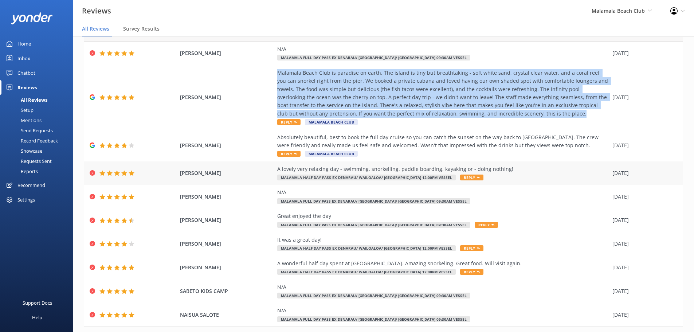
scroll to position [40, 0]
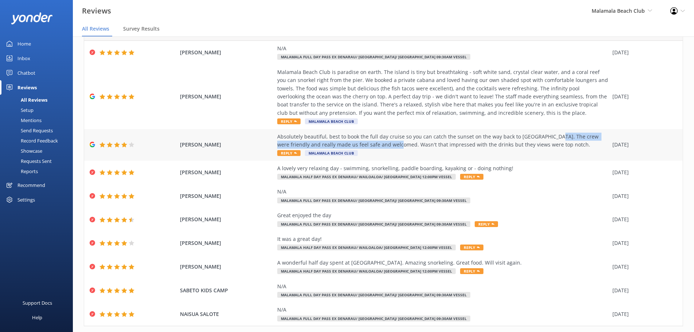
drag, startPoint x: 545, startPoint y: 137, endPoint x: 377, endPoint y: 146, distance: 168.2
click at [377, 146] on div "Absolutely beautiful, best to book the full day cruise so you can catch the sun…" at bounding box center [443, 141] width 332 height 16
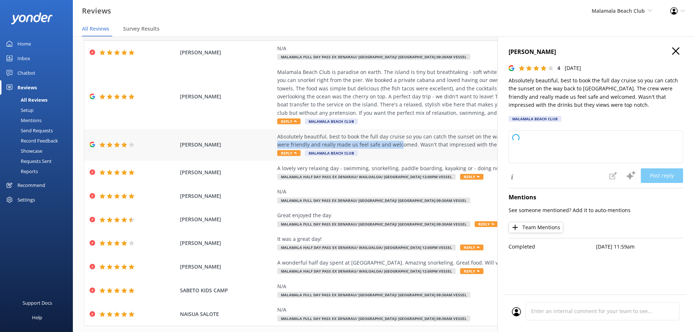
copy div "The crew were friendly and really made us feel safe and welcomed."
type textarea "Thank you so much for your wonderful feedback! We're delighted you enjoyed the …"
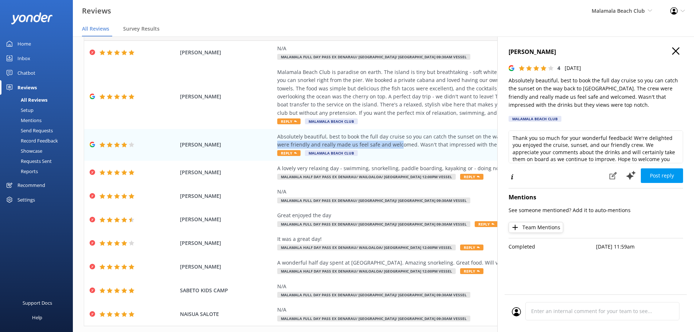
click at [675, 50] on use "button" at bounding box center [675, 50] width 7 height 7
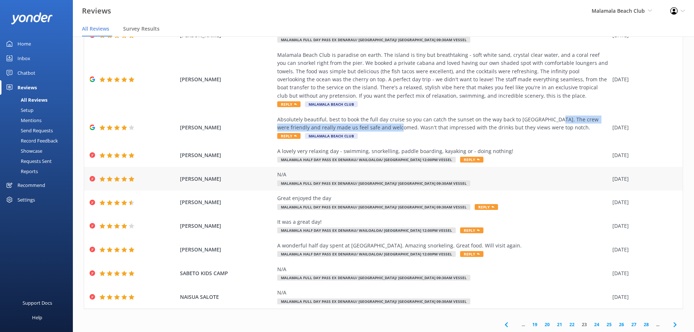
scroll to position [58, 0]
click at [673, 323] on use at bounding box center [674, 323] width 3 height 5
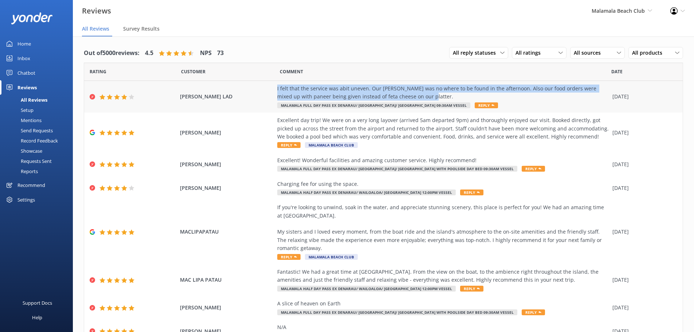
drag, startPoint x: 272, startPoint y: 88, endPoint x: 458, endPoint y: 95, distance: 186.0
click at [458, 95] on div "[PERSON_NAME] LAD I felt that the service was abit uneven. Our [PERSON_NAME] wa…" at bounding box center [383, 97] width 599 height 32
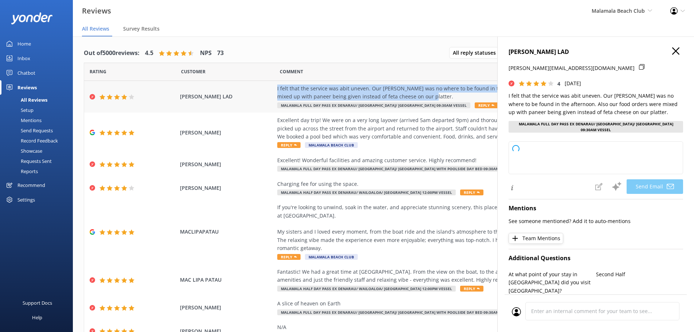
copy div "I felt that the service was abit uneven. Our [PERSON_NAME] was no where to be f…"
click at [672, 52] on use "button" at bounding box center [675, 50] width 7 height 7
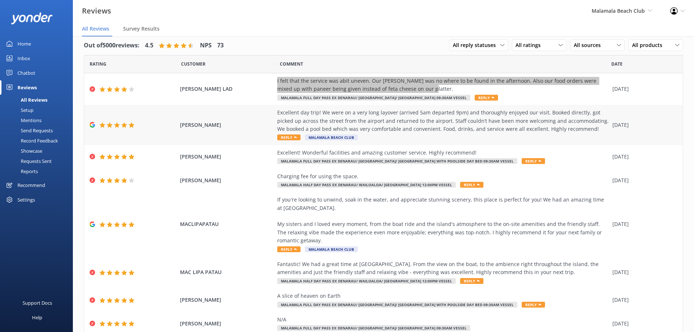
scroll to position [8, 0]
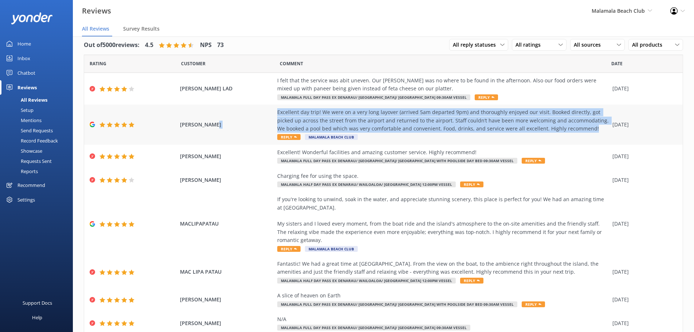
drag, startPoint x: 579, startPoint y: 129, endPoint x: 260, endPoint y: 118, distance: 318.7
click at [260, 118] on div "[PERSON_NAME] Excellent day trip! We were on a very long layover (arrived 5am d…" at bounding box center [383, 125] width 599 height 40
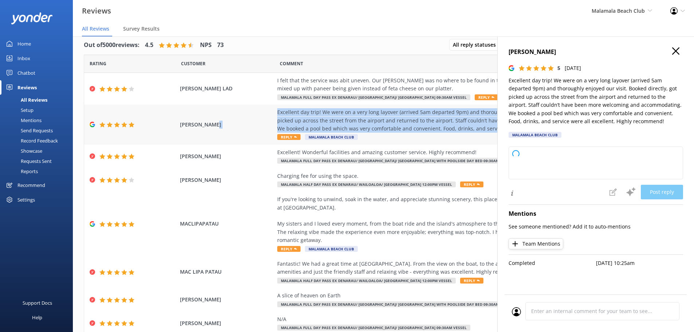
copy div "Excellent day trip! We were on a very long layover (arrived 5am departed 9pm) a…"
click at [676, 51] on use "button" at bounding box center [675, 50] width 7 height 7
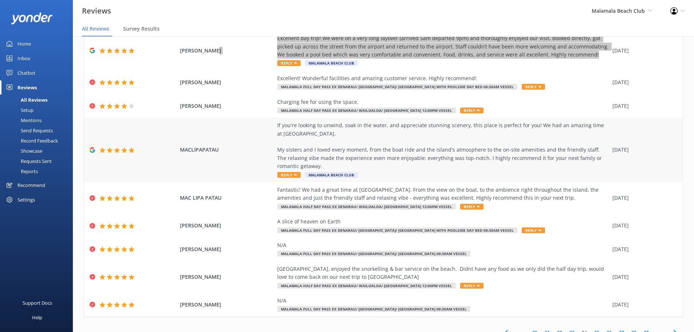
scroll to position [91, 0]
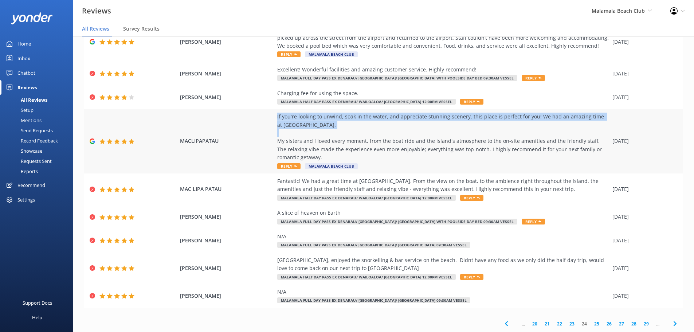
drag, startPoint x: 330, startPoint y: 124, endPoint x: 268, endPoint y: 118, distance: 62.3
click at [268, 118] on div "MACLIPAPATAU If you're looking to unwind, soak in the water, and appreciate stu…" at bounding box center [383, 141] width 599 height 64
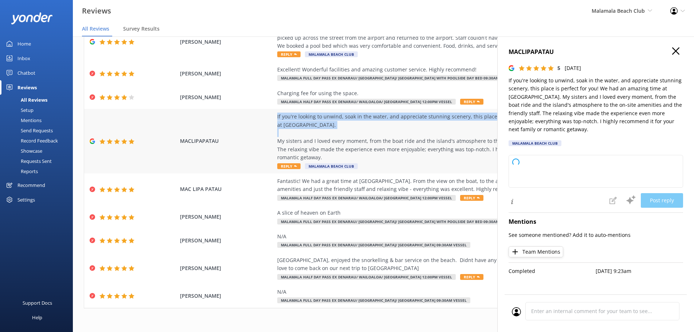
copy div "If you're looking to unwind, soak in the water, and appreciate stunning scenery…"
click at [675, 50] on use "button" at bounding box center [675, 50] width 7 height 7
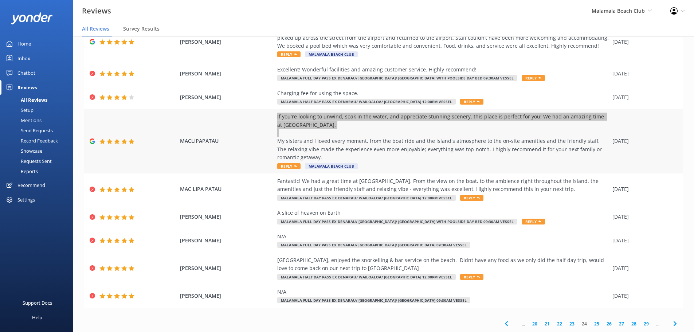
scroll to position [15, 0]
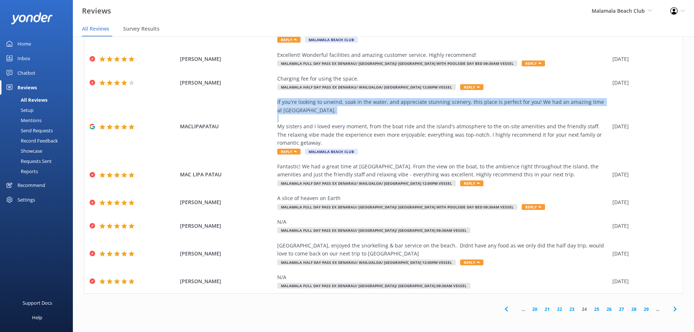
click at [673, 309] on use at bounding box center [674, 309] width 3 height 5
